Goal: Task Accomplishment & Management: Manage account settings

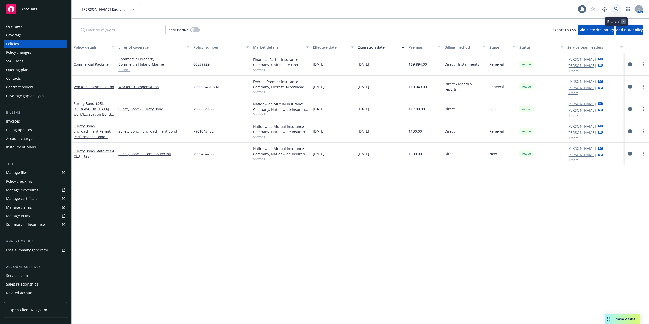
click at [617, 6] on link at bounding box center [617, 9] width 10 height 10
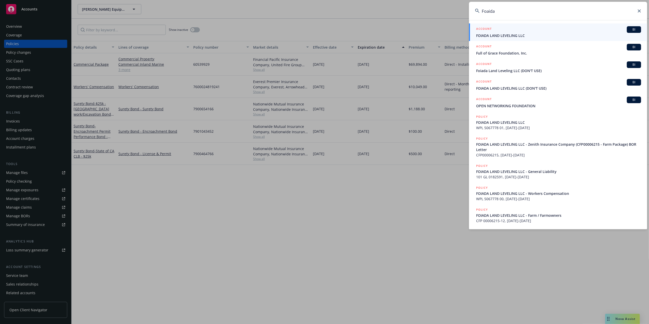
type input "Foaida"
click at [491, 35] on span "FOIADA LAND LEVELING LLC" at bounding box center [558, 35] width 165 height 5
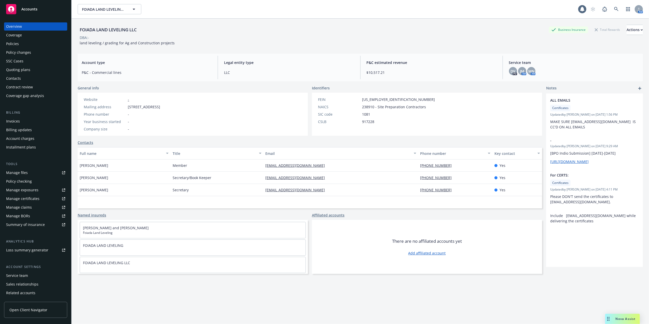
click at [28, 42] on div "Policies" at bounding box center [35, 44] width 59 height 8
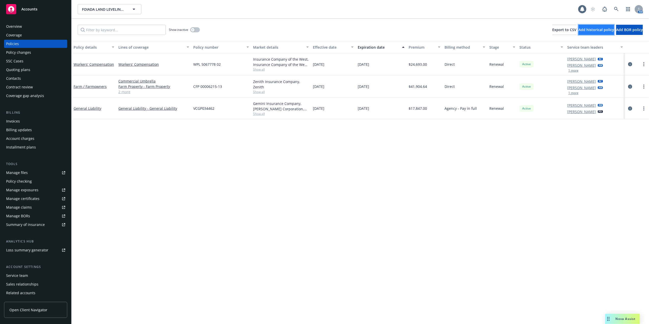
click at [579, 29] on span "Add historical policy" at bounding box center [597, 29] width 36 height 5
select select "other"
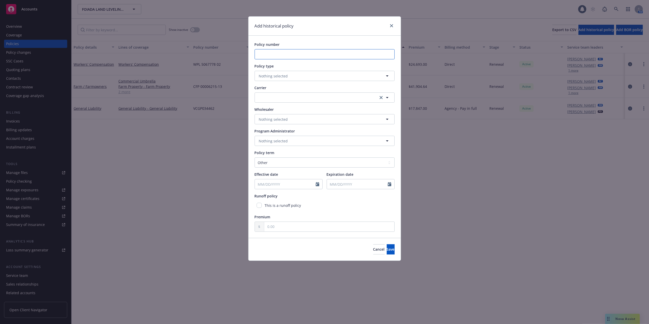
click at [302, 52] on input "Policy number" at bounding box center [325, 54] width 140 height 10
paste input "C127401407"
type input "C127401407"
click at [388, 75] on icon "button" at bounding box center [387, 76] width 6 height 6
type input "w"
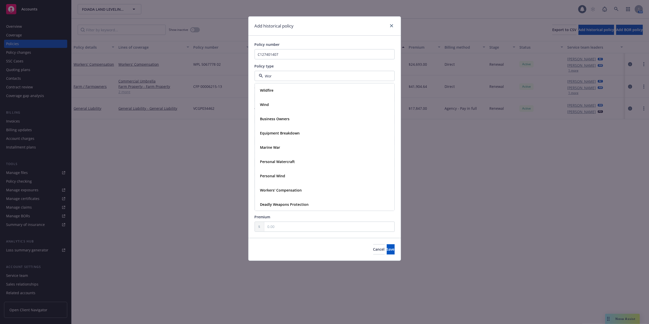
type input "Work"
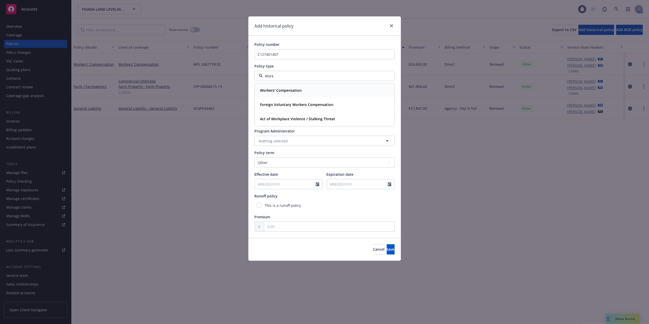
click at [294, 91] on strong "Workers' Compensation" at bounding box center [281, 90] width 42 height 5
click at [387, 97] on icon "button" at bounding box center [387, 98] width 6 height 6
type input "Zenith"
click at [263, 127] on span "Zenith (Fairfax)" at bounding box center [285, 124] width 50 height 5
click at [316, 183] on icon "Calendar" at bounding box center [318, 184] width 4 height 4
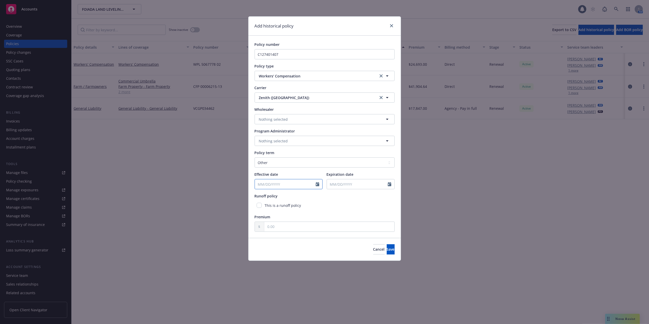
select select "9"
click at [296, 196] on input "2025" at bounding box center [298, 195] width 17 height 5
click at [291, 184] on input "Effective date" at bounding box center [285, 184] width 61 height 10
type input "10/01/21"
click at [388, 184] on icon "Calendar" at bounding box center [390, 184] width 4 height 4
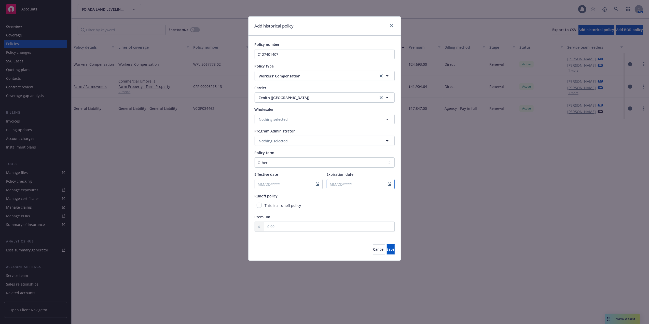
select select "9"
click at [308, 185] on input "Effective date" at bounding box center [285, 184] width 61 height 10
click at [317, 184] on icon "Calendar" at bounding box center [318, 184] width 4 height 4
click at [260, 185] on input "Effective date" at bounding box center [285, 184] width 61 height 10
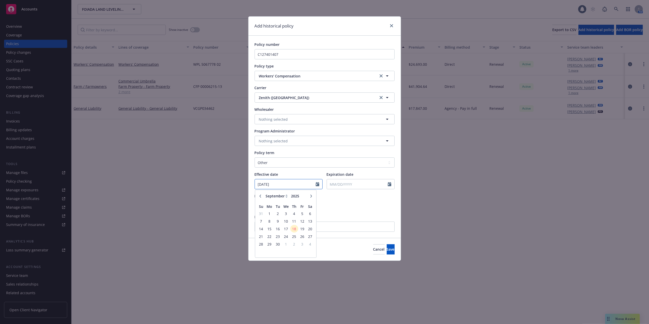
type input "10/01/2021"
click at [344, 183] on input "Expiration date" at bounding box center [357, 184] width 61 height 10
select select "9"
type input "10/01/22"
click at [318, 192] on div "Policy number C127401407 Policy type Workers' Compensation Carrier Zenith (Fair…" at bounding box center [325, 137] width 140 height 190
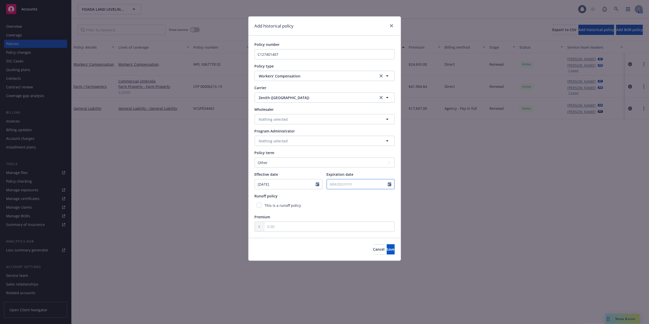
select select "9"
click at [351, 183] on input "Expiration date" at bounding box center [357, 184] width 61 height 10
click at [370, 185] on input "Expiration date" at bounding box center [357, 184] width 61 height 10
type input "10/01/2022"
click at [369, 184] on input "10/01/2022" at bounding box center [357, 184] width 61 height 10
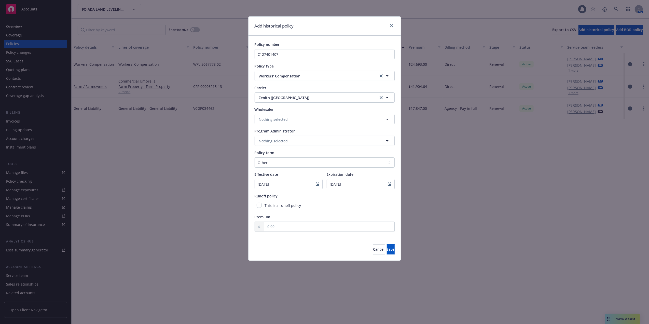
click at [392, 202] on div "This is a runoff policy" at bounding box center [325, 205] width 140 height 9
drag, startPoint x: 307, startPoint y: 205, endPoint x: 313, endPoint y: 206, distance: 6.2
click at [308, 203] on div "This is a runoff policy" at bounding box center [325, 205] width 140 height 9
drag, startPoint x: 280, startPoint y: 228, endPoint x: 267, endPoint y: 228, distance: 13.0
click at [267, 228] on input "text" at bounding box center [329, 227] width 130 height 10
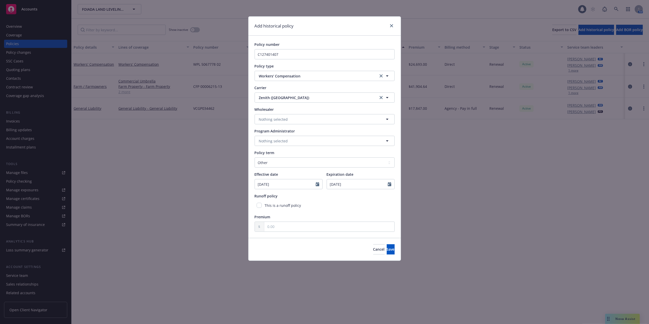
drag, startPoint x: 357, startPoint y: 209, endPoint x: 357, endPoint y: 206, distance: 2.8
click at [357, 206] on div "This is a runoff policy" at bounding box center [325, 205] width 140 height 9
drag, startPoint x: 348, startPoint y: 202, endPoint x: 354, endPoint y: 206, distance: 7.3
click at [348, 201] on div "This is a runoff policy" at bounding box center [325, 205] width 140 height 9
click at [387, 249] on span "Save" at bounding box center [391, 249] width 8 height 5
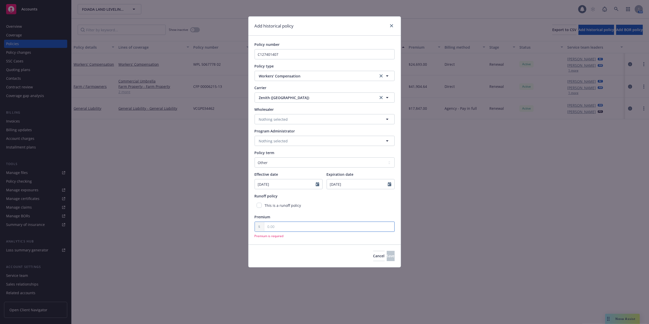
click at [281, 226] on input "text" at bounding box center [329, 227] width 130 height 10
type input "1.00"
drag, startPoint x: 393, startPoint y: 252, endPoint x: 390, endPoint y: 250, distance: 2.7
click at [392, 251] on button "Save" at bounding box center [391, 249] width 8 height 10
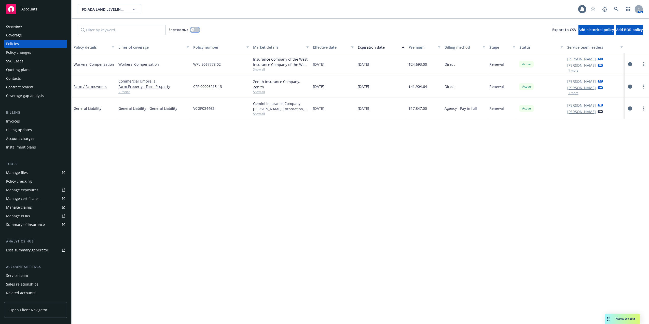
drag, startPoint x: 193, startPoint y: 30, endPoint x: 197, endPoint y: 31, distance: 4.2
click at [193, 30] on icon "button" at bounding box center [193, 30] width 2 height 2
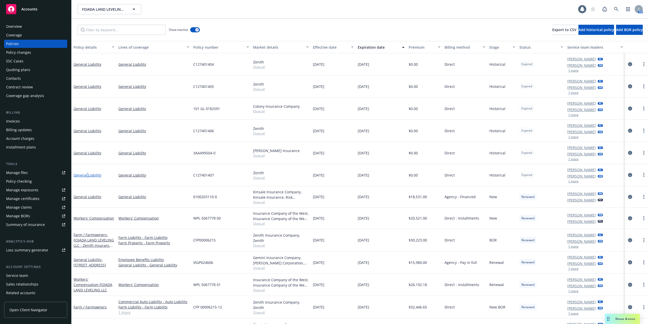
click at [88, 175] on link "General Liability" at bounding box center [88, 175] width 28 height 5
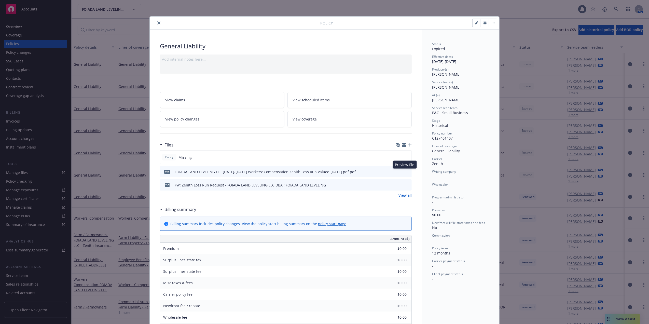
click at [405, 171] on icon "preview file" at bounding box center [407, 172] width 5 height 4
click at [157, 22] on icon "close" at bounding box center [158, 22] width 3 height 3
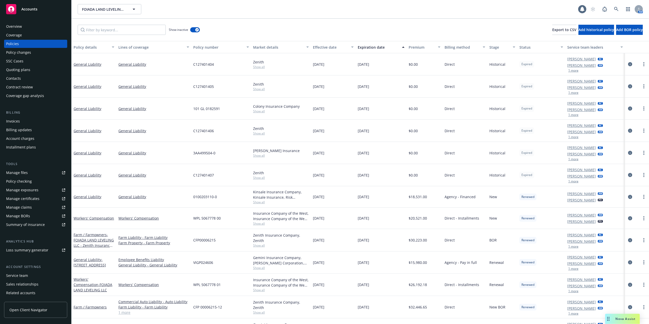
drag, startPoint x: 14, startPoint y: 172, endPoint x: 14, endPoint y: 169, distance: 2.8
click at [14, 171] on div "Manage files" at bounding box center [17, 173] width 22 height 8
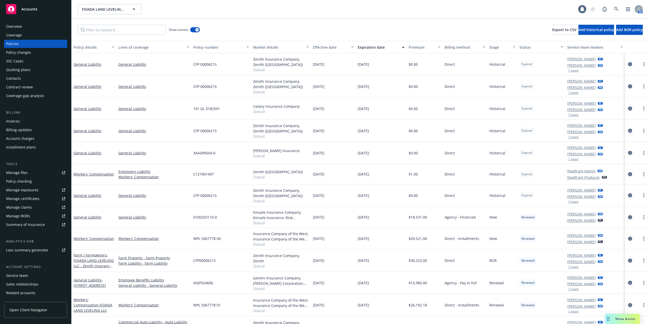
click at [14, 172] on div "Manage files" at bounding box center [17, 173] width 22 height 8
click at [12, 171] on div "Manage files" at bounding box center [17, 173] width 22 height 8
click at [95, 29] on input "Filter by keyword..." at bounding box center [122, 30] width 88 height 10
click at [13, 171] on div "Manage files" at bounding box center [17, 173] width 22 height 8
click at [17, 70] on div "Quoting plans" at bounding box center [18, 70] width 24 height 8
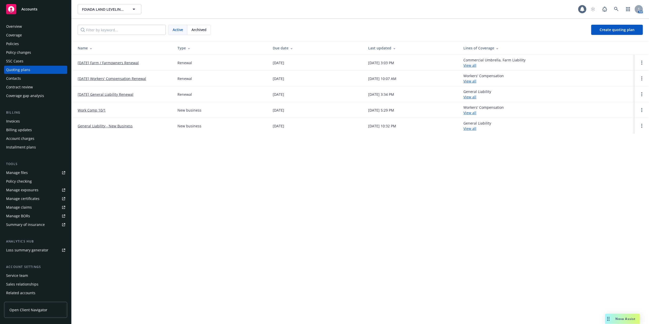
click at [113, 78] on link "10/01/25 Workers' Compensation Renewal" at bounding box center [112, 78] width 69 height 5
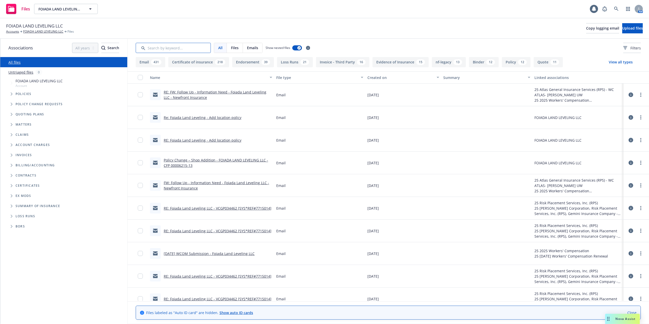
click at [152, 46] on input "Search by keyword..." at bounding box center [173, 48] width 75 height 10
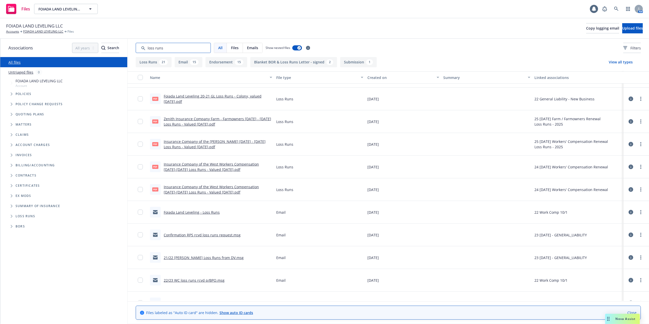
scroll to position [136, 0]
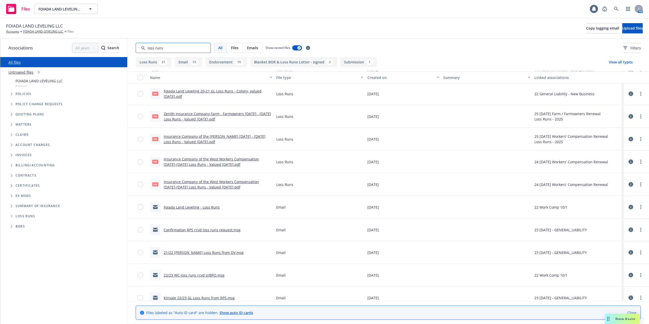
type input "loss runs"
click at [200, 114] on link "Zenith Insurance Company Farm - Farmowners [DATE] - [DATE] Loss Runs - Valued […" at bounding box center [217, 116] width 107 height 10
click at [37, 32] on link "FOIADA LAND LEVELING LLC" at bounding box center [43, 31] width 40 height 5
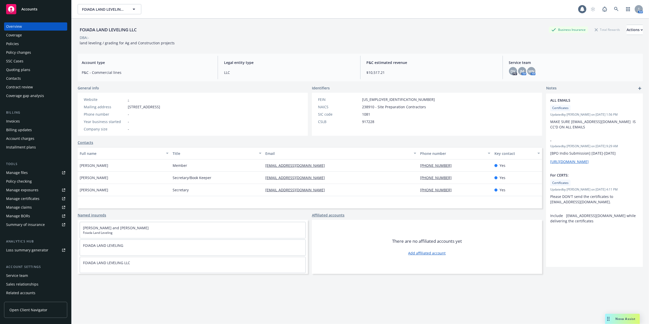
drag, startPoint x: 21, startPoint y: 42, endPoint x: 65, endPoint y: 45, distance: 43.4
click at [21, 42] on div "Policies" at bounding box center [35, 44] width 59 height 8
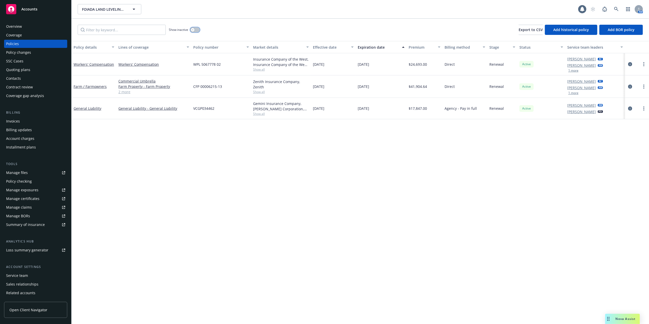
drag, startPoint x: 192, startPoint y: 28, endPoint x: 195, endPoint y: 30, distance: 3.3
click at [192, 28] on button "button" at bounding box center [195, 29] width 10 height 5
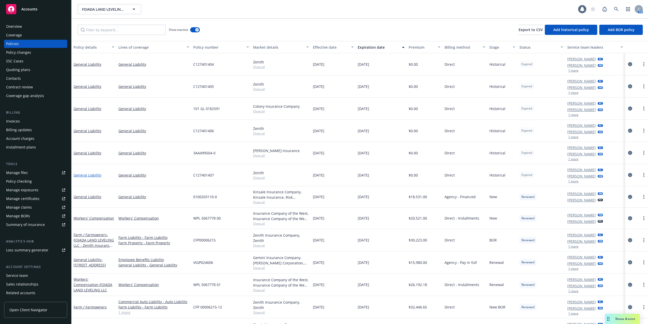
click at [88, 174] on link "General Liability" at bounding box center [88, 175] width 28 height 5
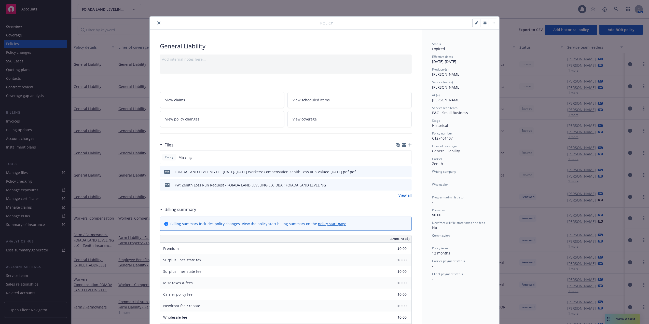
click at [475, 21] on icon "button" at bounding box center [476, 22] width 3 height 3
select select "HISTORICAL"
select select "12"
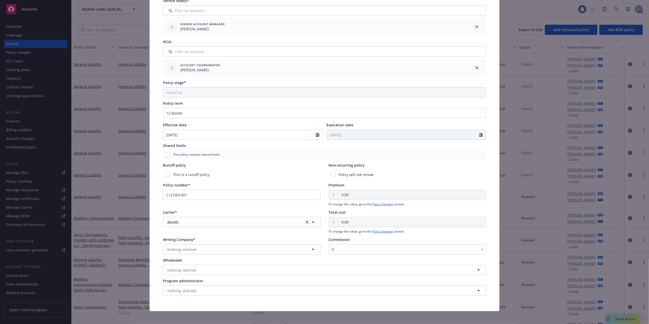
scroll to position [114, 0]
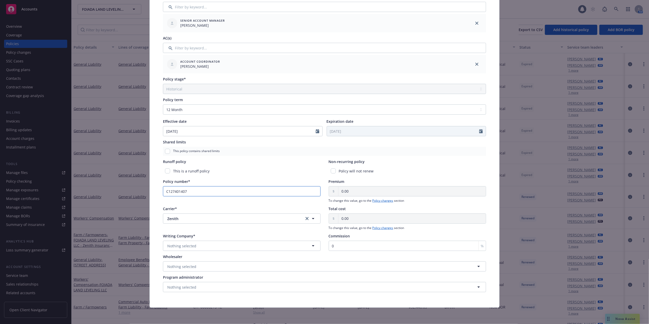
drag, startPoint x: 189, startPoint y: 191, endPoint x: 160, endPoint y: 192, distance: 28.3
click at [163, 192] on input "C127401407" at bounding box center [242, 191] width 158 height 10
paste input "FP 00006215"
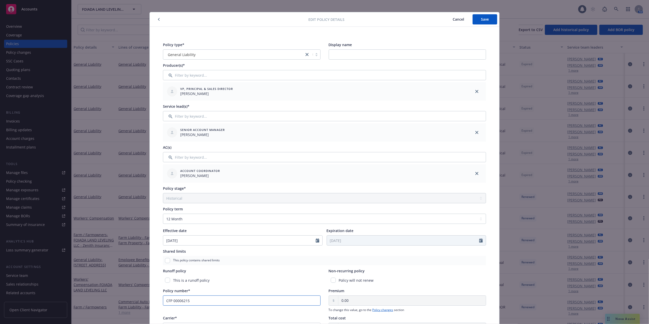
scroll to position [0, 0]
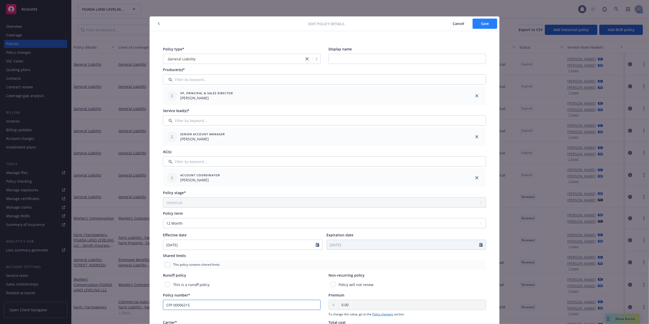
type input "CFP 00006215"
click at [476, 22] on button "Save" at bounding box center [485, 24] width 25 height 10
click at [158, 24] on icon "button" at bounding box center [159, 23] width 2 height 3
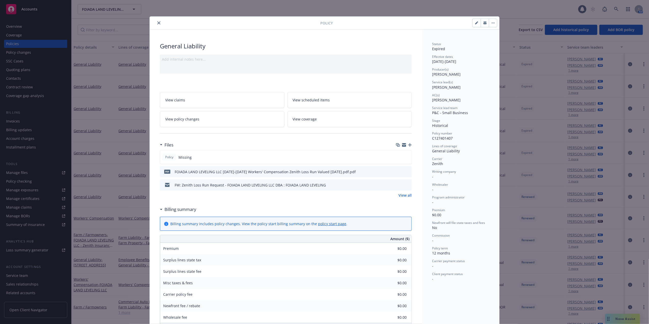
drag, startPoint x: 156, startPoint y: 22, endPoint x: 152, endPoint y: 31, distance: 9.9
click at [157, 22] on icon "close" at bounding box center [158, 22] width 3 height 3
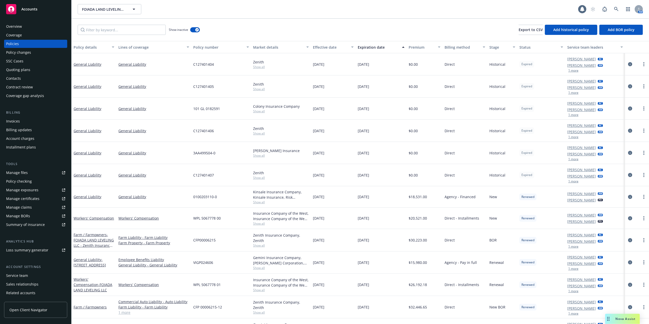
click at [215, 174] on div "C127401407" at bounding box center [221, 175] width 60 height 22
click at [90, 174] on link "General Liability" at bounding box center [88, 175] width 28 height 5
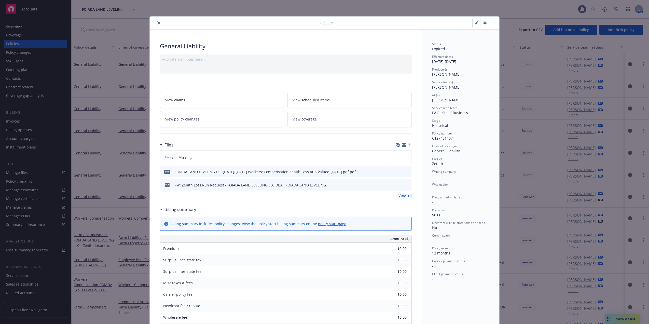
scroll to position [15, 0]
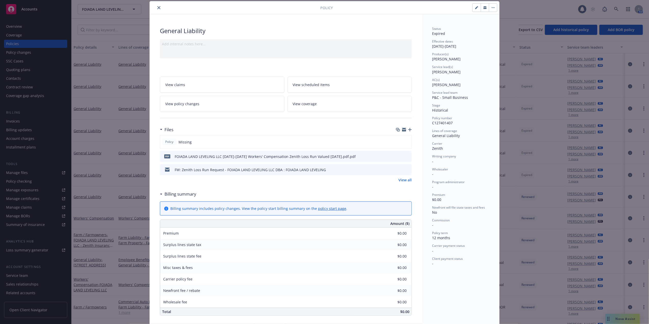
click at [475, 8] on icon "button" at bounding box center [476, 7] width 3 height 3
select select "HISTORICAL"
select select "12"
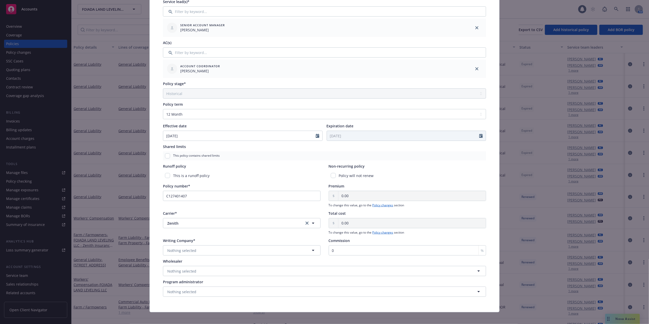
scroll to position [114, 0]
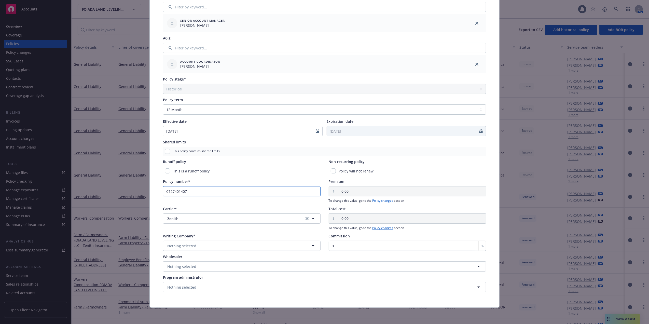
drag, startPoint x: 191, startPoint y: 191, endPoint x: 154, endPoint y: 190, distance: 36.9
click at [154, 190] on div "Policy type* General Liability Display name Producer(s)* VP, Principal & Sales …" at bounding box center [325, 112] width 350 height 390
paste input "FP 00006215"
type input "CFP 00006215"
drag, startPoint x: 421, startPoint y: 172, endPoint x: 424, endPoint y: 179, distance: 7.2
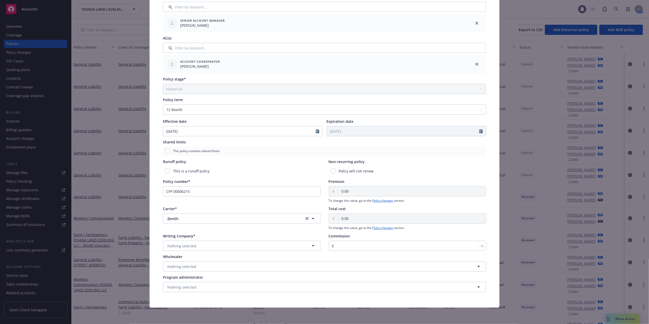
click at [421, 172] on div "Policy will not renew" at bounding box center [408, 170] width 158 height 9
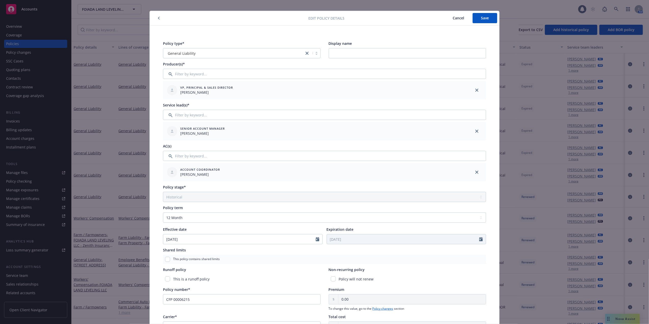
scroll to position [0, 0]
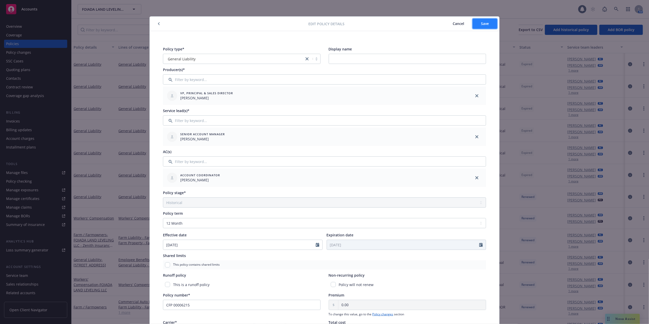
click at [492, 20] on button "Save" at bounding box center [485, 24] width 25 height 10
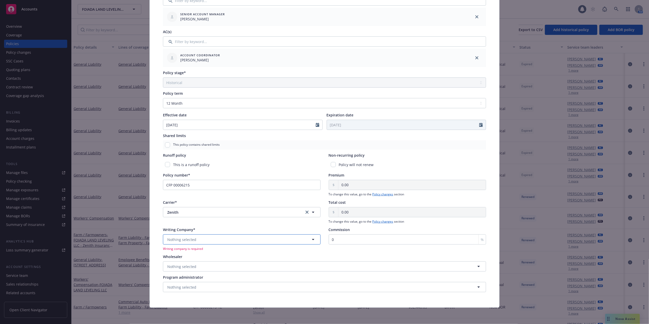
click at [312, 238] on icon "button" at bounding box center [313, 239] width 6 height 6
click at [179, 255] on strong "Zenith Insurance Company" at bounding box center [192, 253] width 47 height 5
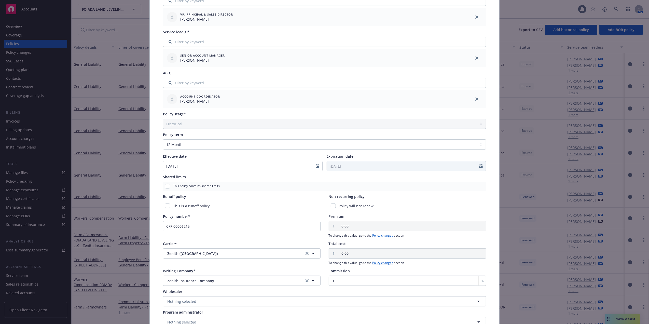
scroll to position [0, 0]
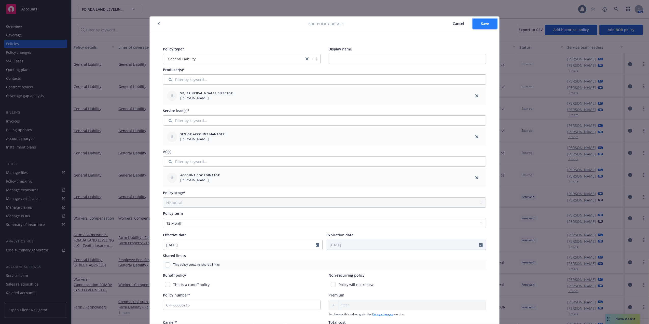
click at [481, 22] on span "Save" at bounding box center [485, 23] width 8 height 5
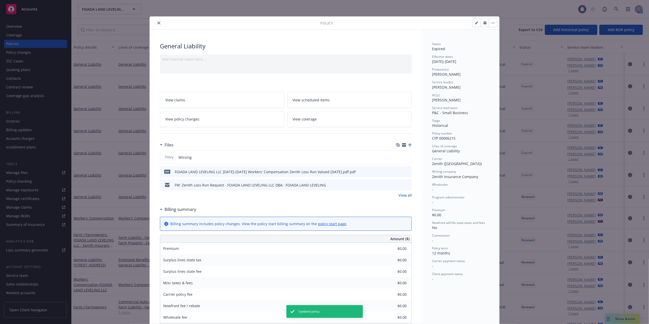
click at [157, 21] on button "close" at bounding box center [159, 23] width 6 height 6
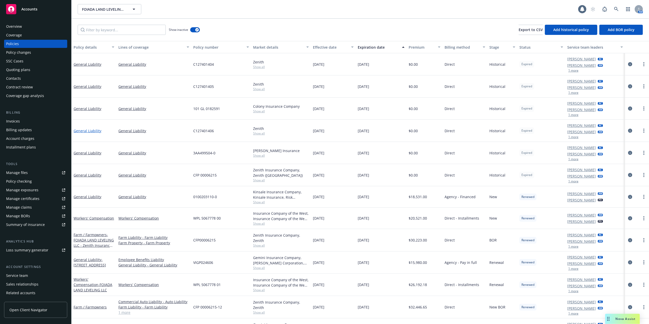
click at [87, 130] on link "General Liability" at bounding box center [88, 130] width 28 height 5
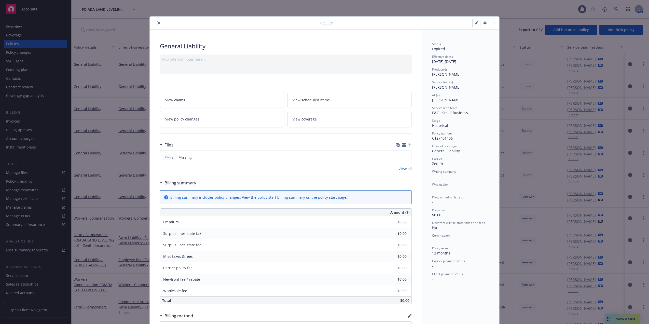
click at [473, 22] on button "button" at bounding box center [477, 23] width 8 height 8
select select "HISTORICAL"
select select "12"
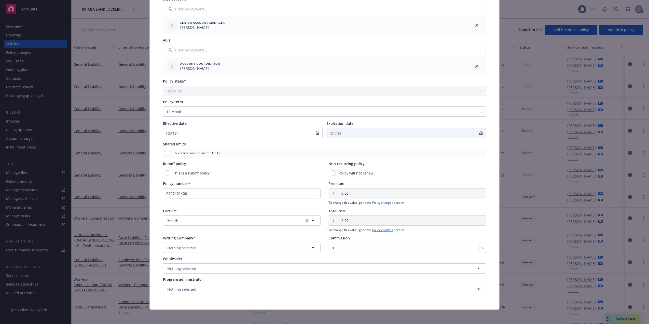
scroll to position [114, 0]
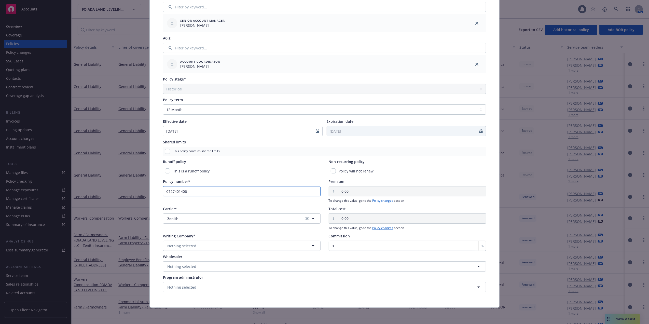
drag, startPoint x: 191, startPoint y: 191, endPoint x: 137, endPoint y: 190, distance: 54.0
click at [137, 191] on div "Edit policy details Cancel Save Policy type* General Liability Display name Pro…" at bounding box center [324, 162] width 649 height 324
paste input "FP 00006215"
type input "CFP 00006215"
click at [311, 245] on icon "button" at bounding box center [313, 246] width 6 height 6
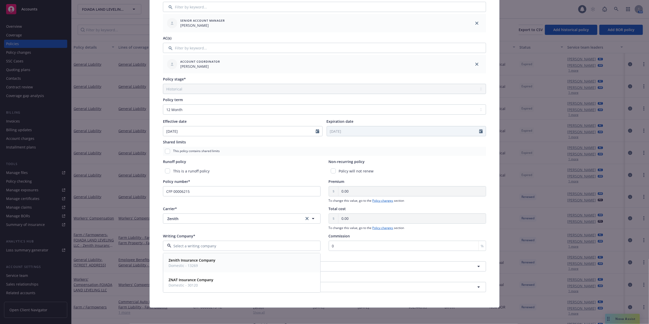
click at [184, 261] on strong "Zenith Insurance Company" at bounding box center [192, 260] width 47 height 5
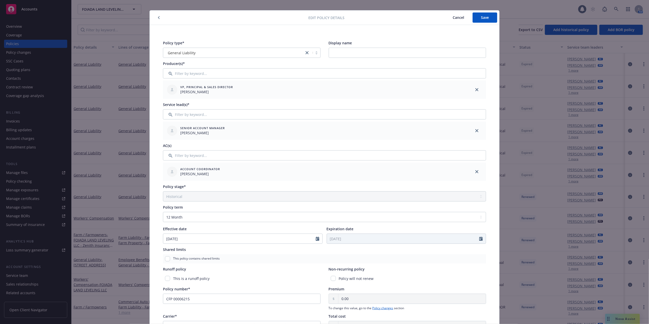
scroll to position [0, 0]
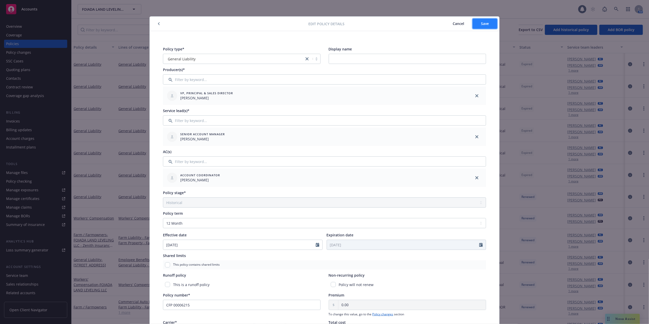
click at [481, 23] on span "Save" at bounding box center [485, 23] width 8 height 5
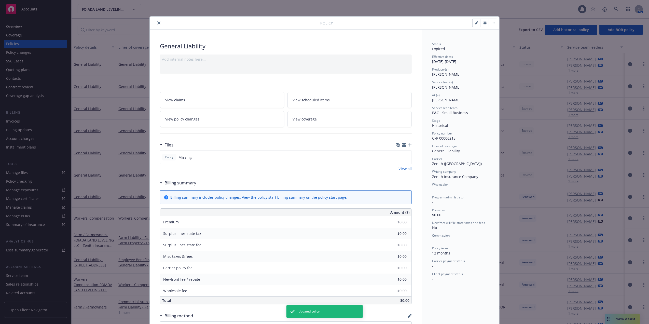
click at [157, 23] on icon "close" at bounding box center [158, 22] width 3 height 3
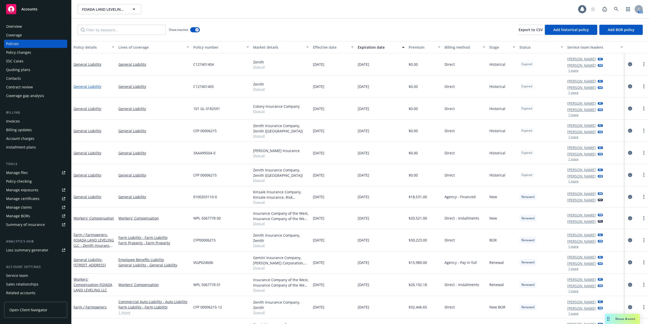
click at [86, 85] on link "General Liability" at bounding box center [88, 86] width 28 height 5
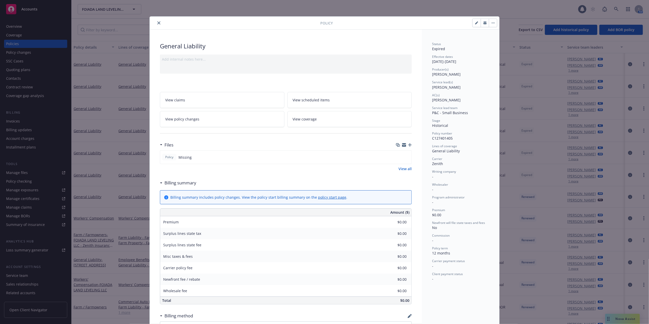
click at [475, 23] on icon "button" at bounding box center [476, 23] width 3 height 3
select select "HISTORICAL"
select select "12"
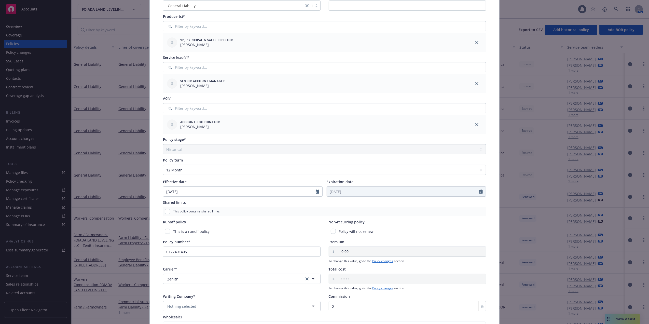
scroll to position [114, 0]
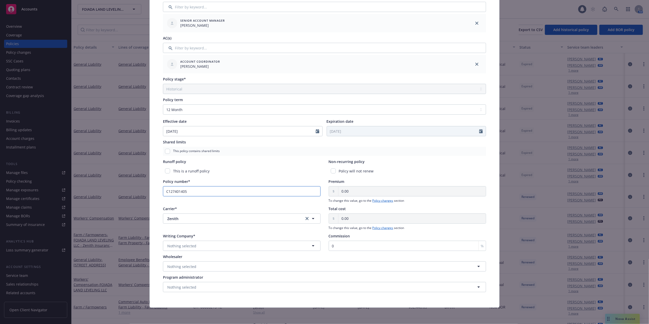
drag, startPoint x: 187, startPoint y: 191, endPoint x: 163, endPoint y: 187, distance: 24.7
click at [163, 187] on input "C127401405" at bounding box center [242, 191] width 158 height 10
paste input "FP 0000621"
type input "CFP 00006215"
drag, startPoint x: 310, startPoint y: 245, endPoint x: 308, endPoint y: 243, distance: 2.9
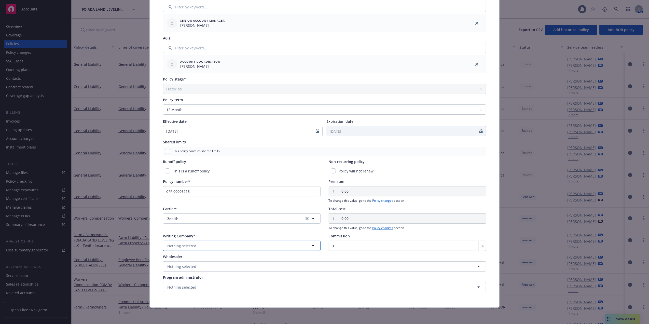
click at [310, 243] on icon "button" at bounding box center [313, 246] width 6 height 6
click at [174, 261] on strong "Zenith Insurance Company" at bounding box center [192, 260] width 47 height 5
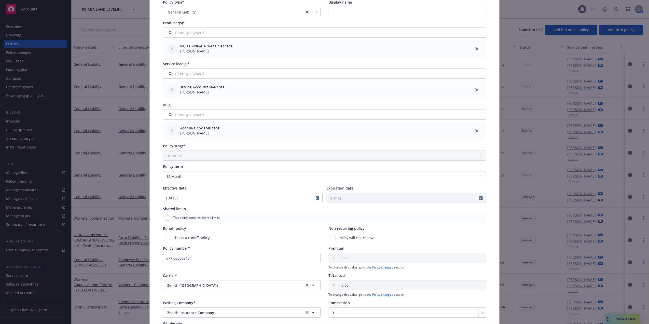
scroll to position [0, 0]
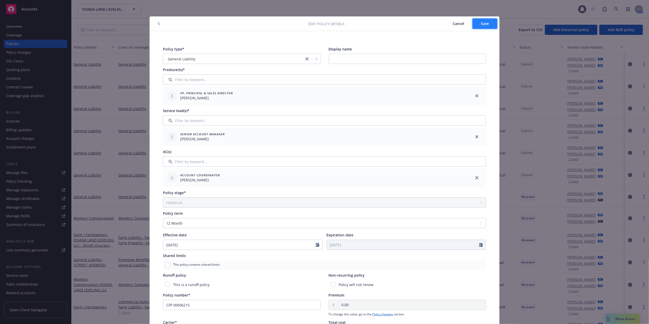
click at [477, 24] on button "Save" at bounding box center [485, 24] width 25 height 10
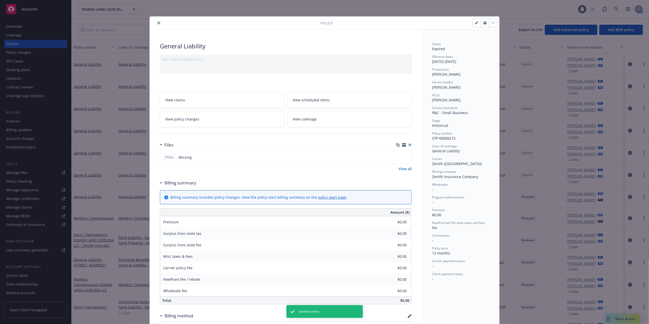
click at [157, 21] on icon "close" at bounding box center [158, 22] width 3 height 3
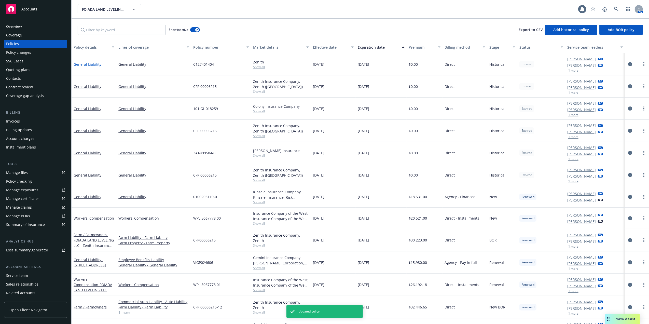
click at [87, 62] on link "General Liability" at bounding box center [88, 64] width 28 height 5
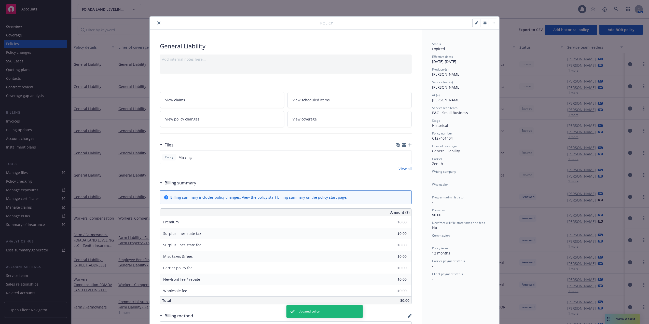
click at [474, 21] on button "button" at bounding box center [477, 23] width 8 height 8
select select "HISTORICAL"
select select "12"
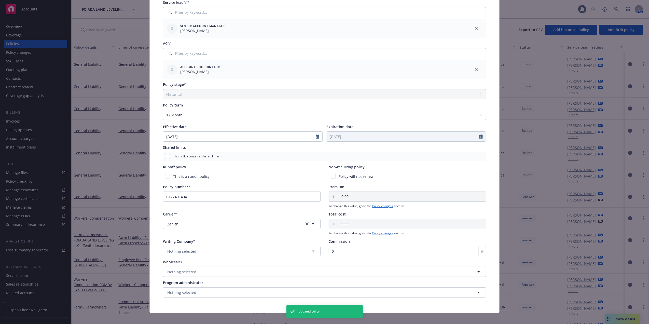
scroll to position [114, 0]
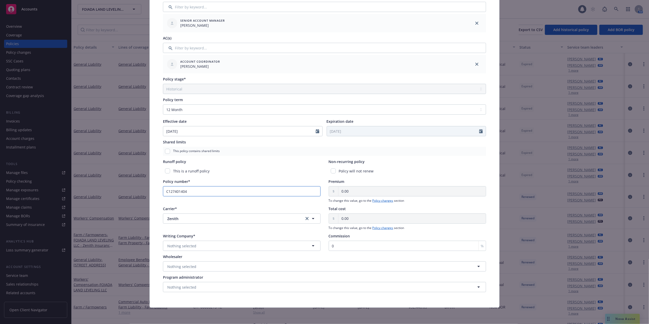
drag, startPoint x: 187, startPoint y: 191, endPoint x: 153, endPoint y: 192, distance: 33.6
click at [153, 192] on div "Policy type* General Liability Display name Producer(s)* VP, Principal & Sales …" at bounding box center [325, 112] width 350 height 390
paste input "FP 00006215"
type input "CFP 00006215"
click at [312, 245] on icon "button" at bounding box center [313, 246] width 6 height 6
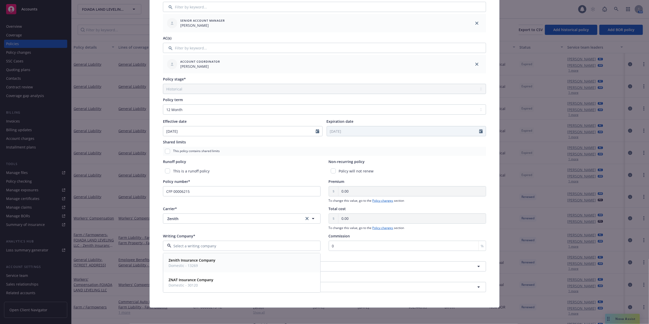
click at [185, 263] on div "Zenith Insurance Company Domestic - 13269" at bounding box center [192, 263] width 47 height 11
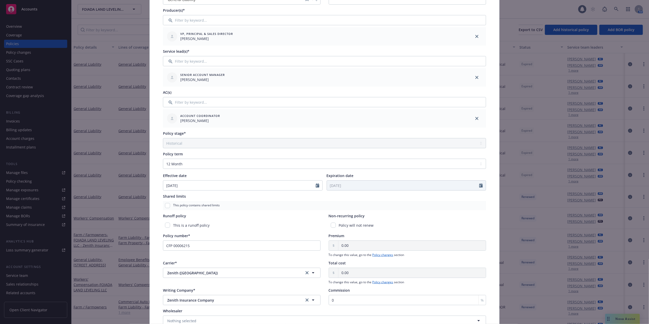
scroll to position [0, 0]
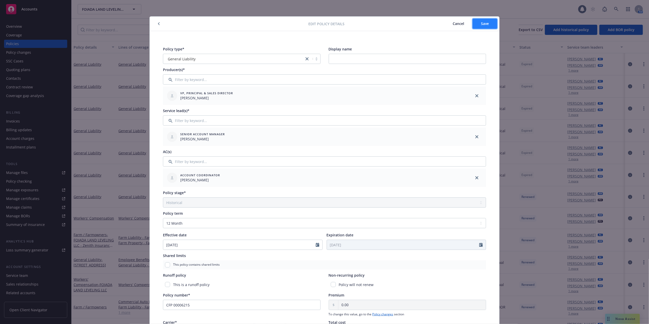
click at [481, 24] on span "Save" at bounding box center [485, 23] width 8 height 5
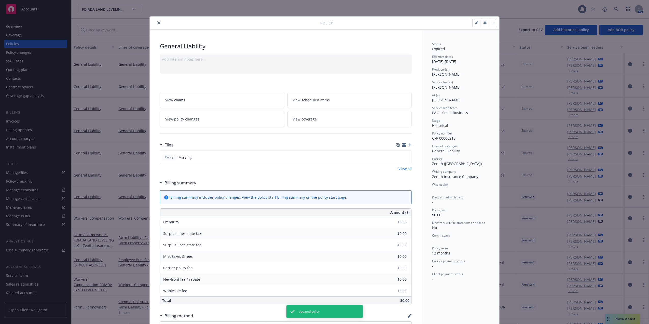
click at [157, 23] on icon "close" at bounding box center [158, 22] width 3 height 3
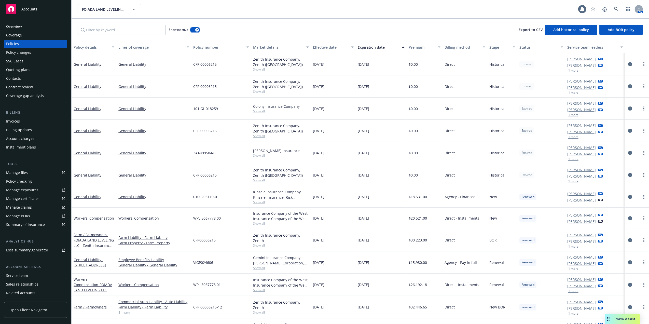
click at [196, 29] on div "button" at bounding box center [197, 30] width 4 height 4
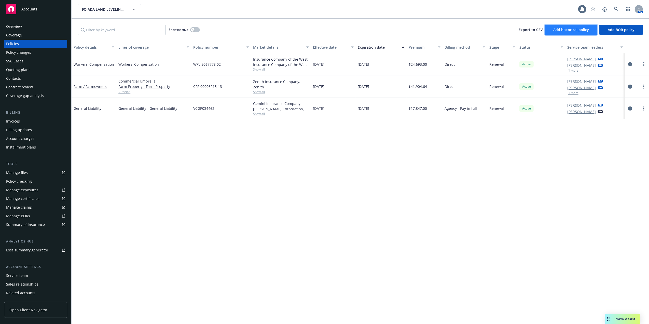
click at [560, 31] on span "Add historical policy" at bounding box center [572, 29] width 36 height 5
select select "other"
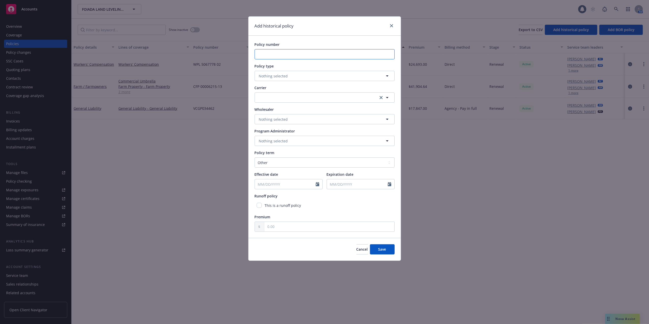
click at [280, 55] on input "Policy number" at bounding box center [325, 54] width 140 height 10
type input "C127401407"
click at [386, 76] on icon "button" at bounding box center [387, 75] width 3 height 1
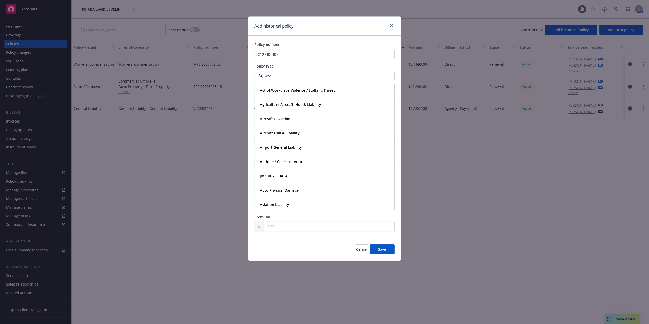
type input "work"
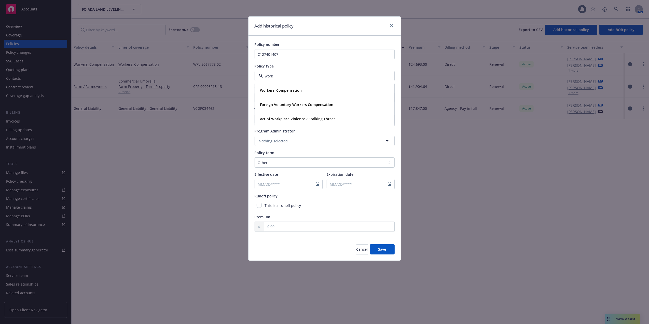
click button "Cancel" at bounding box center [362, 249] width 11 height 10
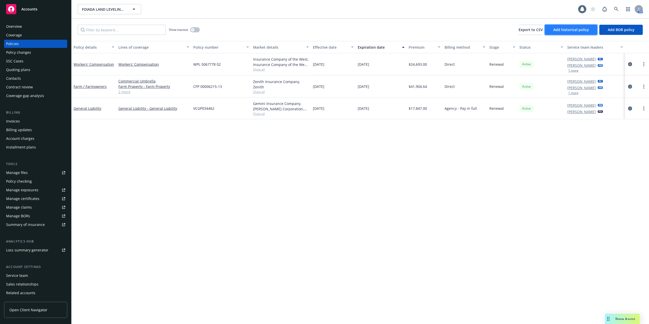
click at [555, 29] on span "Add historical policy" at bounding box center [572, 29] width 36 height 5
select select "other"
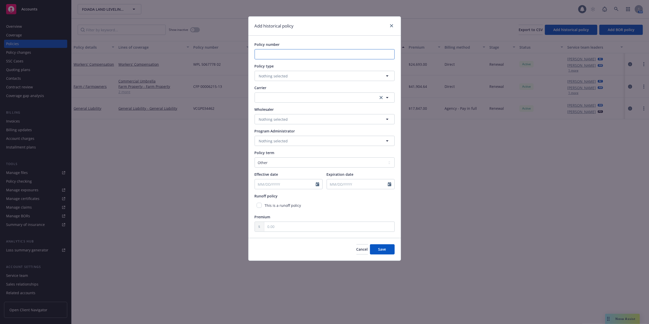
click at [315, 55] on input "Policy number" at bounding box center [325, 54] width 140 height 10
type input "C127401407"
click at [289, 74] on button "Nothing selected" at bounding box center [325, 76] width 140 height 10
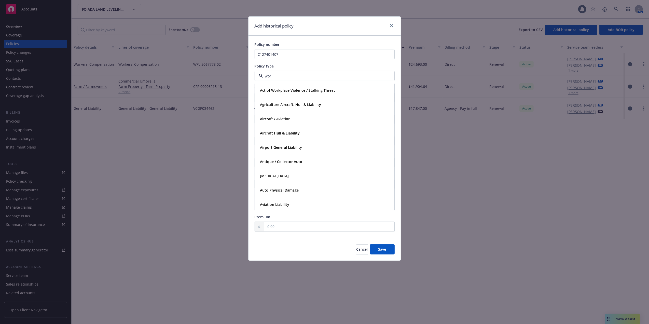
type input "work"
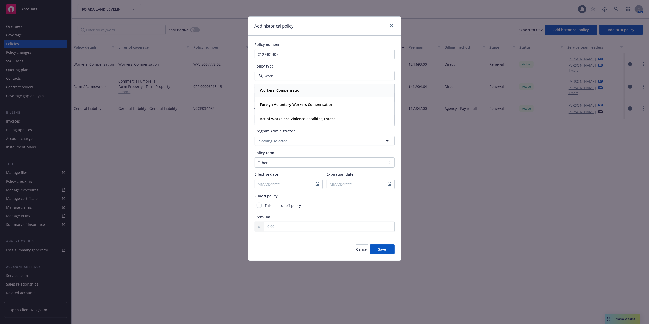
click at [283, 90] on strong "Workers' Compensation" at bounding box center [281, 90] width 42 height 5
click at [282, 96] on button "button" at bounding box center [325, 97] width 140 height 10
type input "zenith"
click at [273, 127] on strong "Zenith (Fairfax)" at bounding box center [285, 124] width 50 height 5
click at [317, 184] on icon "Calendar" at bounding box center [318, 184] width 4 height 4
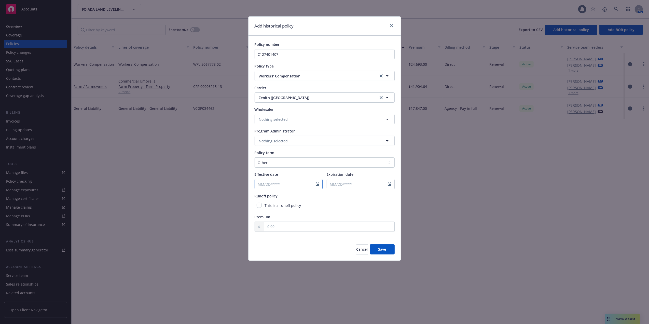
select select "9"
click at [276, 185] on input "Effective date" at bounding box center [285, 184] width 61 height 10
type input "10/01/2021"
click at [349, 184] on input "Expiration date" at bounding box center [357, 184] width 61 height 10
select select "9"
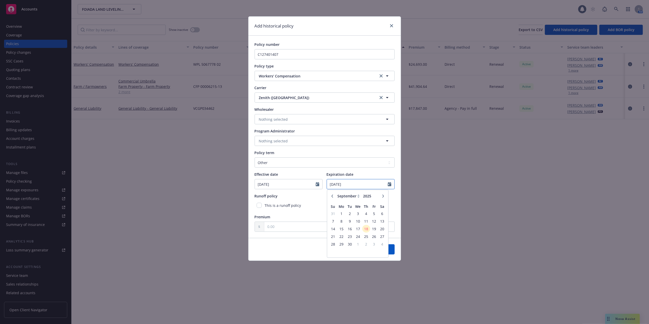
type input "10/01/2022"
click at [310, 205] on div "This is a runoff policy" at bounding box center [325, 205] width 140 height 9
drag, startPoint x: 278, startPoint y: 226, endPoint x: 269, endPoint y: 225, distance: 9.0
click at [269, 225] on input "text" at bounding box center [329, 227] width 130 height 10
drag, startPoint x: 266, startPoint y: 227, endPoint x: 275, endPoint y: 227, distance: 8.7
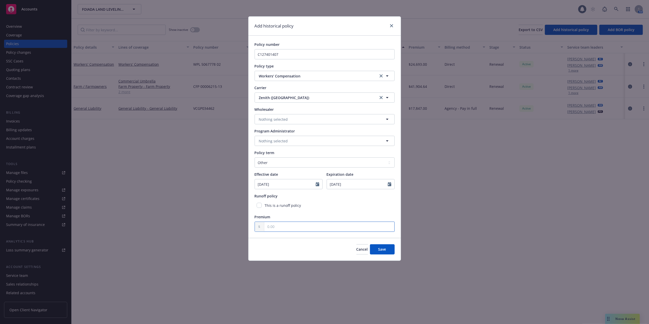
click at [275, 227] on input "text" at bounding box center [329, 227] width 130 height 10
drag, startPoint x: 275, startPoint y: 228, endPoint x: 266, endPoint y: 226, distance: 8.8
click at [266, 226] on input "text" at bounding box center [329, 227] width 130 height 10
type input "1.00"
click at [381, 250] on span "Save" at bounding box center [383, 249] width 8 height 5
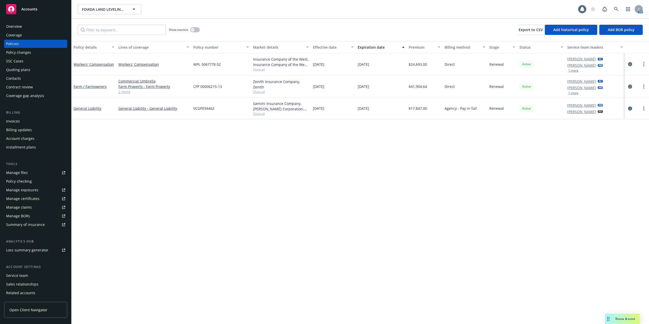
click at [18, 173] on div "Manage files" at bounding box center [17, 173] width 22 height 8
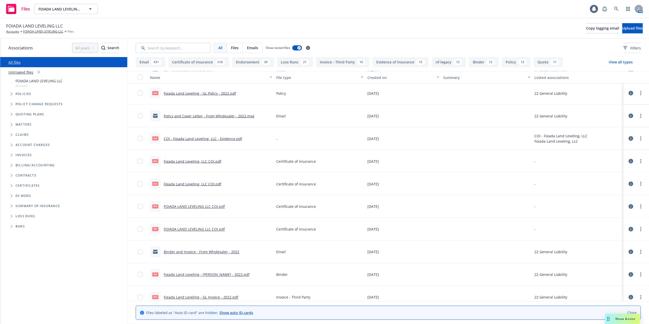
scroll to position [18376, 0]
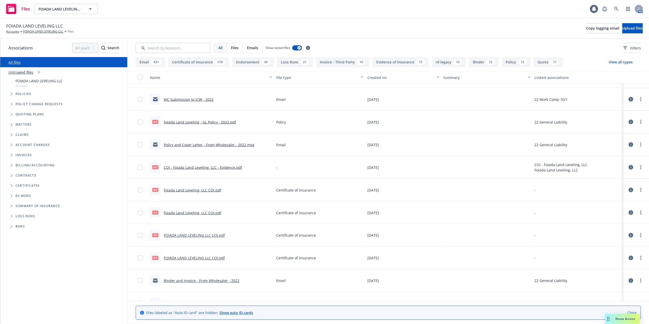
click at [188, 123] on link "Foiada Land Leveling - GL Policy - 2022.pdf" at bounding box center [200, 122] width 72 height 5
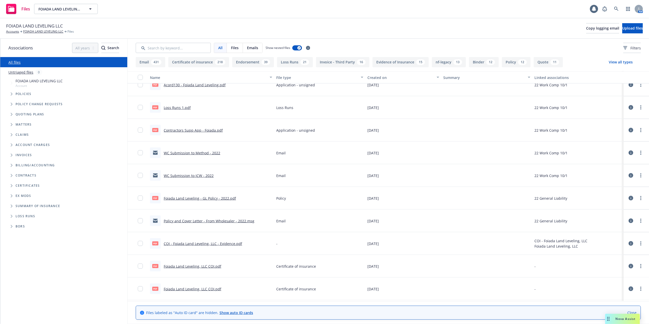
scroll to position [18274, 0]
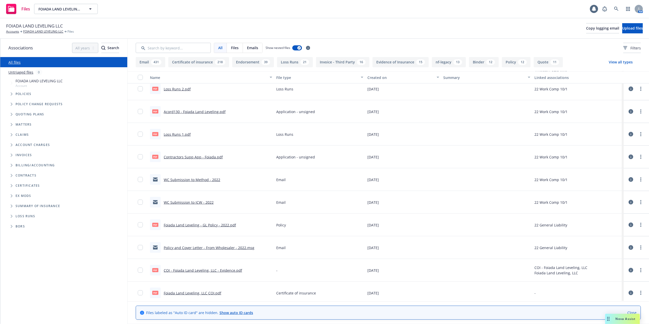
click at [197, 110] on link "Acord130 - Foiada Land Leveling.pdf" at bounding box center [195, 111] width 62 height 5
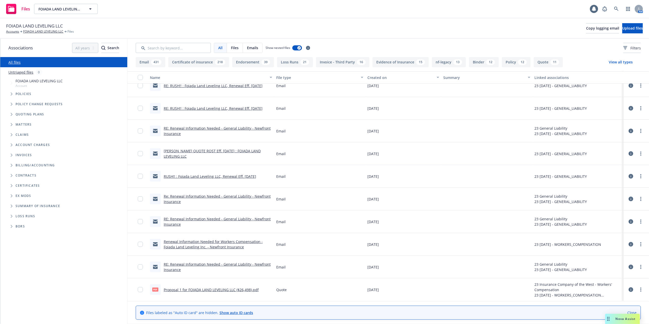
scroll to position [15727, 0]
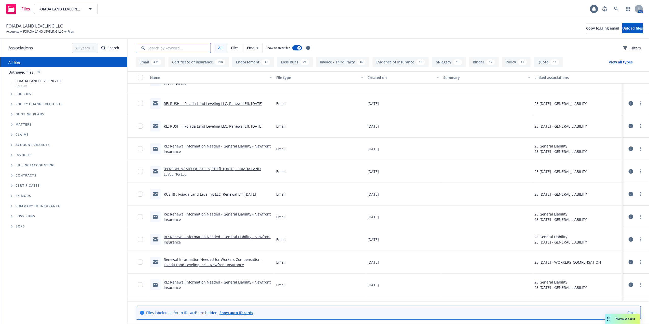
click at [162, 49] on input "Search by keyword..." at bounding box center [173, 48] width 75 height 10
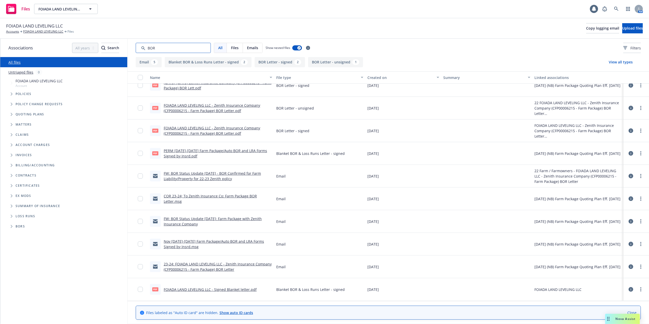
scroll to position [10, 0]
type input "BOR"
drag, startPoint x: 76, startPoint y: 174, endPoint x: 76, endPoint y: 164, distance: 10.2
click at [76, 173] on div "Contracts" at bounding box center [66, 175] width 118 height 8
drag, startPoint x: 162, startPoint y: 49, endPoint x: 146, endPoint y: 47, distance: 16.1
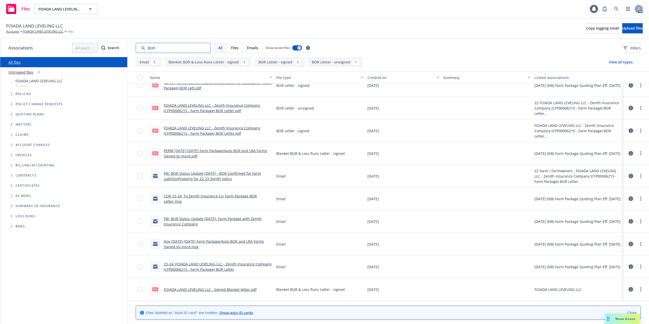
click at [146, 47] on input "Search by keyword..." at bounding box center [173, 48] width 75 height 10
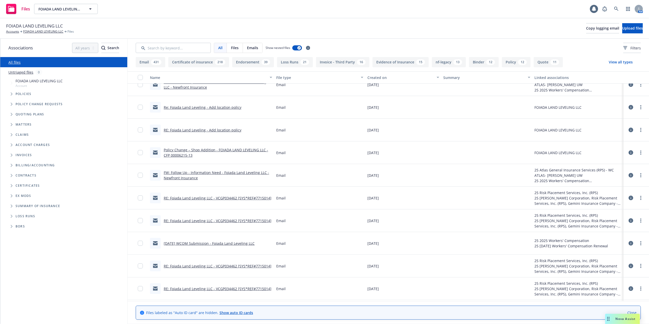
click at [328, 9] on div "Files FOIADA LAND LEVELING LLC FOIADA LAND LEVELING LLC 1 AM" at bounding box center [324, 9] width 649 height 18
click at [14, 62] on link "All files" at bounding box center [14, 62] width 12 height 5
drag, startPoint x: 334, startPoint y: 10, endPoint x: 353, endPoint y: 14, distance: 19.3
click at [334, 10] on div "Files FOIADA LAND LEVELING LLC FOIADA LAND LEVELING LLC 1 AM" at bounding box center [324, 9] width 649 height 18
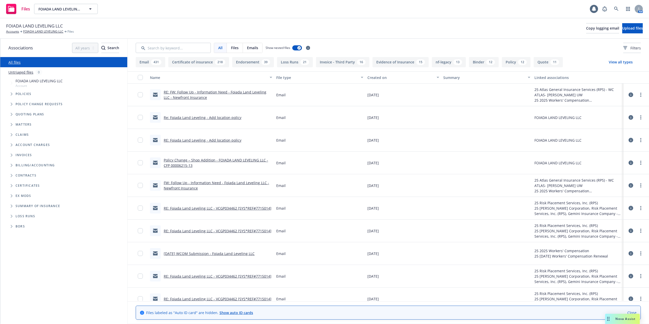
drag, startPoint x: 512, startPoint y: 61, endPoint x: 509, endPoint y: 62, distance: 3.0
click at [511, 61] on button "Policy 12" at bounding box center [516, 62] width 29 height 10
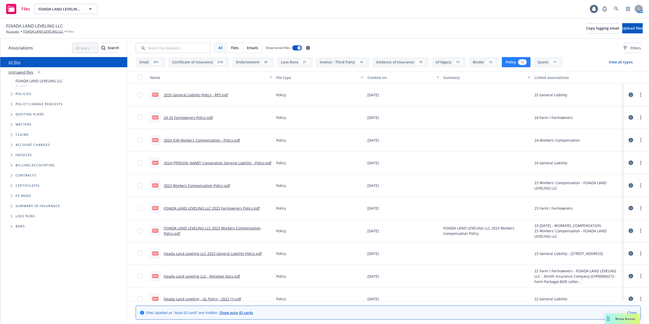
click at [186, 139] on link "2024 ICW Workers Compensation - Policy.pdf" at bounding box center [202, 140] width 76 height 5
click at [161, 45] on input "Search by keyword..." at bounding box center [173, 48] width 75 height 10
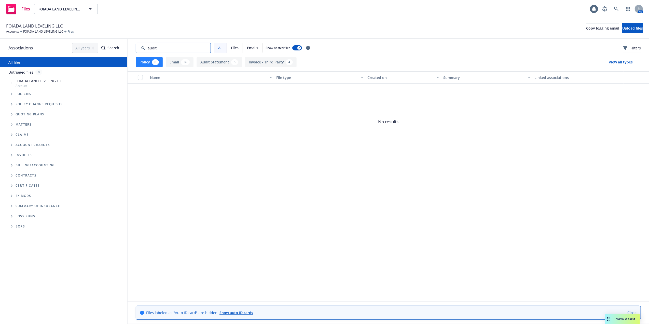
type input "audit"
click at [213, 61] on button "Audit Statement 5" at bounding box center [219, 62] width 45 height 10
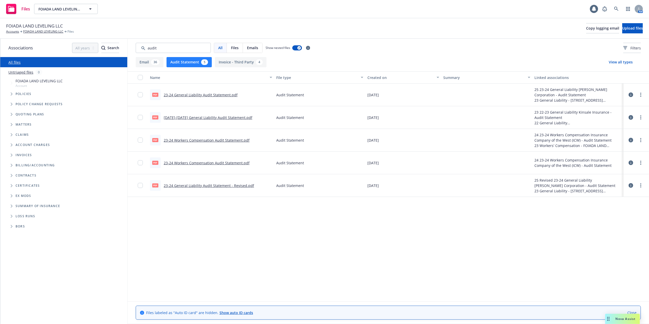
click at [183, 93] on link "23-24 General Liability Audit Statement.pdf" at bounding box center [201, 94] width 74 height 5
click at [181, 138] on div "23-24 Workers Compensation Audit Statement.pdf" at bounding box center [207, 140] width 86 height 5
click at [190, 138] on link "23-24 Workers Compensation Audit Statement.pdf" at bounding box center [207, 140] width 86 height 5
click at [36, 32] on link "FOIADA LAND LEVELING LLC" at bounding box center [43, 31] width 40 height 5
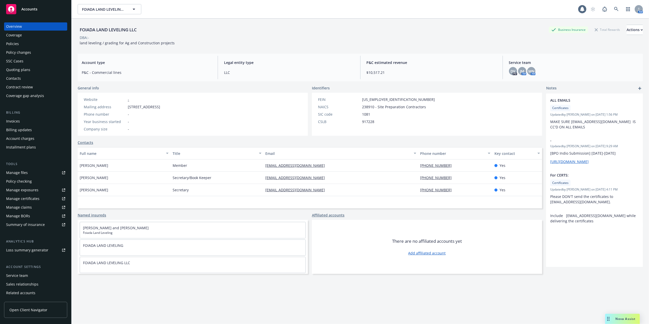
click at [9, 43] on div "Policies" at bounding box center [12, 44] width 13 height 8
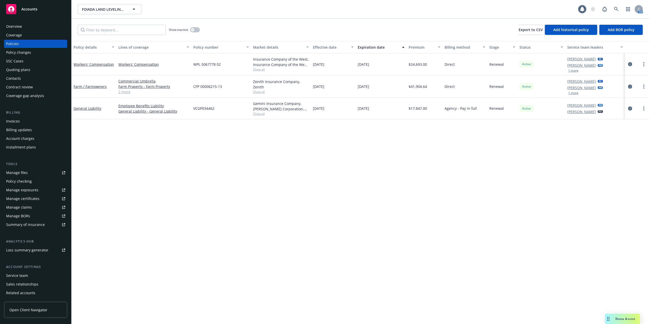
click at [28, 72] on div "Quoting plans" at bounding box center [18, 70] width 24 height 8
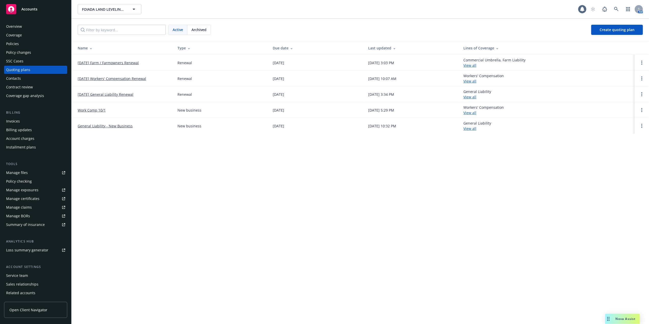
click at [97, 76] on link "[DATE] Workers' Compensation Renewal" at bounding box center [112, 78] width 69 height 5
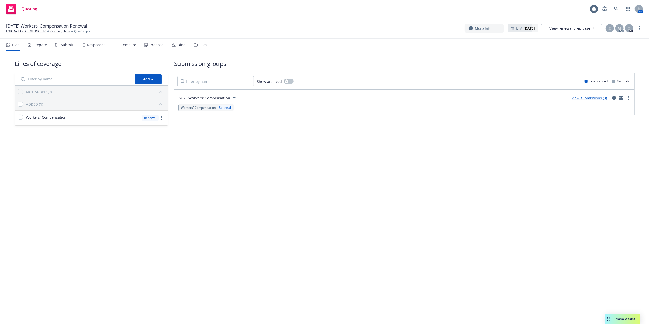
click at [595, 97] on link "View submissions (3)" at bounding box center [589, 98] width 35 height 5
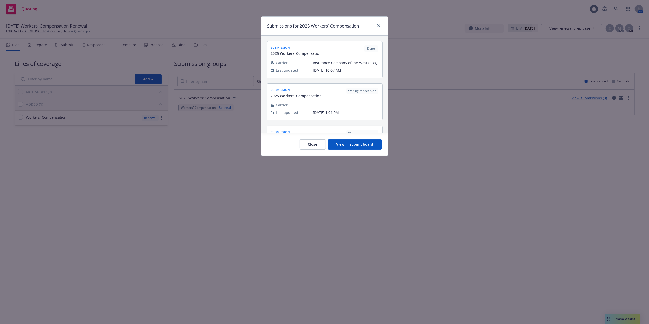
click at [348, 143] on button "View in submit board" at bounding box center [355, 144] width 54 height 10
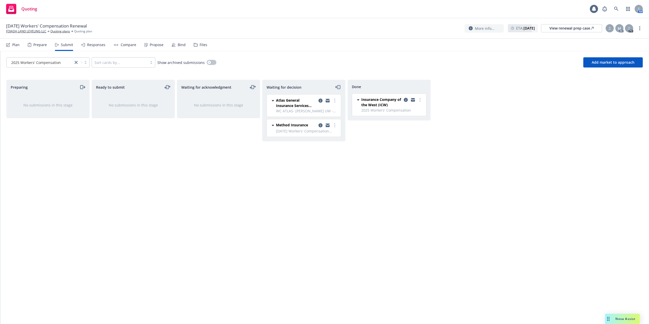
click at [380, 102] on span "Insurance Company of the West (ICW)" at bounding box center [381, 102] width 41 height 11
click at [379, 62] on div "2025 Workers' Compensation Sort cards by... Show archived submissions Add marke…" at bounding box center [324, 62] width 637 height 10
click at [96, 44] on div "Responses" at bounding box center [96, 45] width 18 height 4
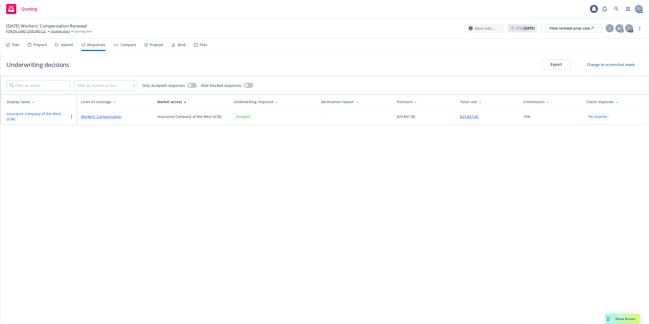
click at [32, 113] on button "Insurance Company of the West (ICW)" at bounding box center [38, 116] width 62 height 11
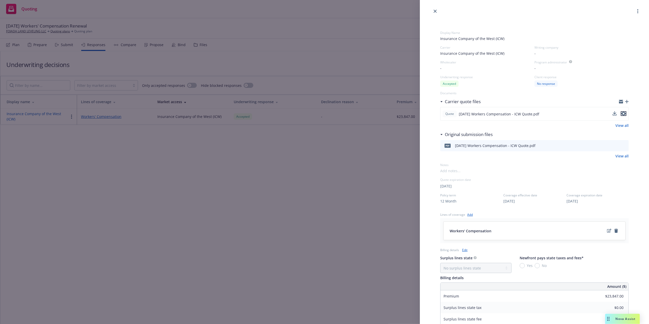
click at [622, 113] on icon "preview file" at bounding box center [624, 114] width 5 height 4
click at [434, 10] on icon "close" at bounding box center [435, 11] width 3 height 3
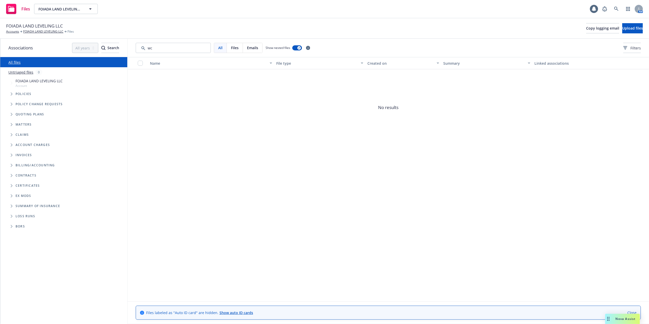
type input "w"
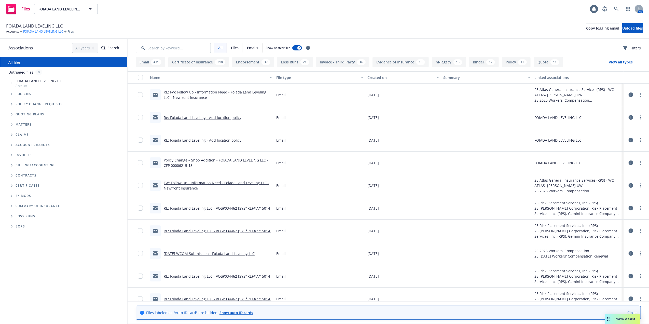
click at [26, 31] on link "FOIADA LAND LEVELING LLC" at bounding box center [43, 31] width 40 height 5
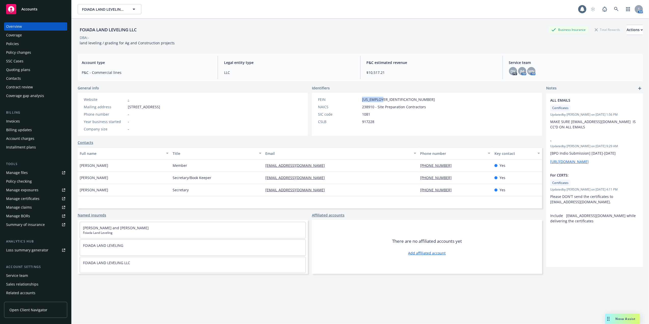
drag, startPoint x: 380, startPoint y: 99, endPoint x: 358, endPoint y: 96, distance: 22.6
click at [358, 96] on div "FEIN [US_EMPLOYER_IDENTIFICATION_NUMBER] NAICS 238910 - Site Preparation Contra…" at bounding box center [376, 114] width 129 height 43
click at [359, 96] on div "FEIN [US_EMPLOYER_IDENTIFICATION_NUMBER] NAICS 238910 - Site Preparation Contra…" at bounding box center [376, 114] width 129 height 43
drag, startPoint x: 382, startPoint y: 98, endPoint x: 381, endPoint y: 100, distance: 2.7
click at [381, 98] on div "FEIN [US_EMPLOYER_IDENTIFICATION_NUMBER]" at bounding box center [376, 99] width 121 height 5
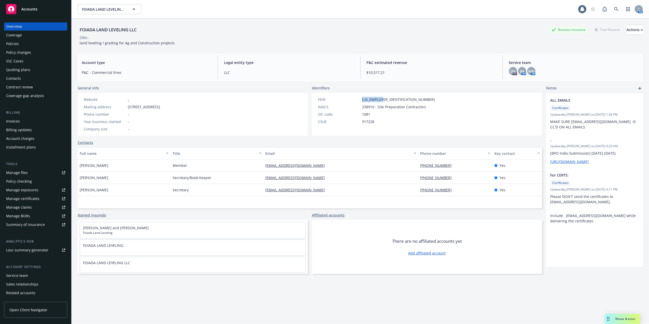
click at [371, 98] on span "[US_EMPLOYER_IDENTIFICATION_NUMBER]" at bounding box center [398, 99] width 73 height 5
click at [365, 99] on span "[US_EMPLOYER_IDENTIFICATION_NUMBER]" at bounding box center [398, 99] width 73 height 5
drag, startPoint x: 365, startPoint y: 99, endPoint x: 380, endPoint y: 97, distance: 15.1
click at [380, 97] on div "FEIN [US_EMPLOYER_IDENTIFICATION_NUMBER]" at bounding box center [376, 99] width 121 height 5
copy span "1268998"
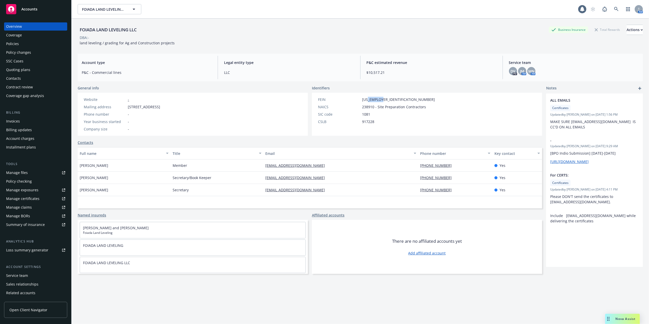
click at [12, 43] on div "Policies" at bounding box center [12, 44] width 13 height 8
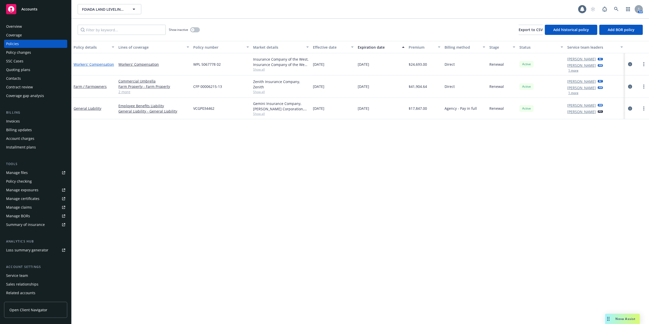
click at [100, 63] on link "Workers' Compensation" at bounding box center [94, 64] width 41 height 5
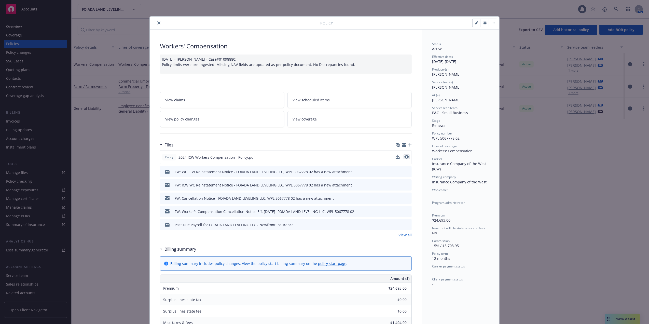
click at [404, 157] on icon "preview file" at bounding box center [406, 157] width 5 height 4
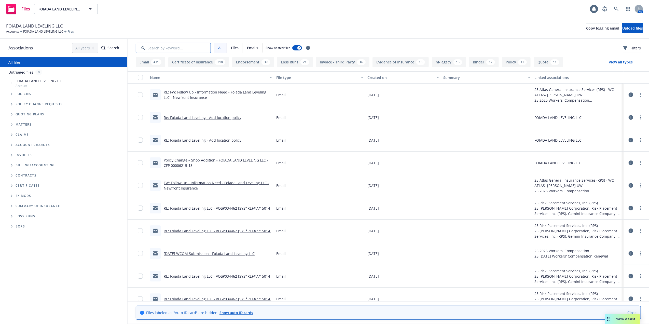
click at [160, 47] on input "Search by keyword..." at bounding box center [173, 48] width 75 height 10
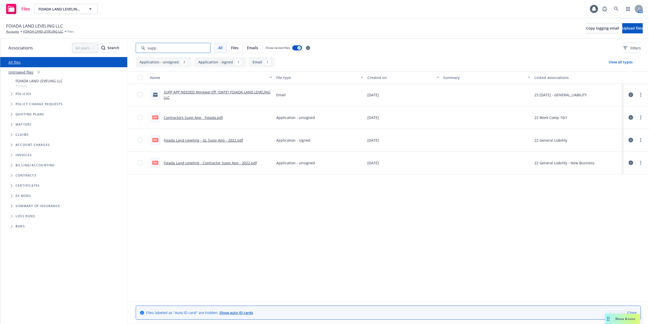
type input "supp"
click at [178, 117] on link "Contractors Supp App - Foiada.pdf" at bounding box center [193, 117] width 59 height 5
click at [39, 31] on link "FOIADA LAND LEVELING LLC" at bounding box center [43, 31] width 40 height 5
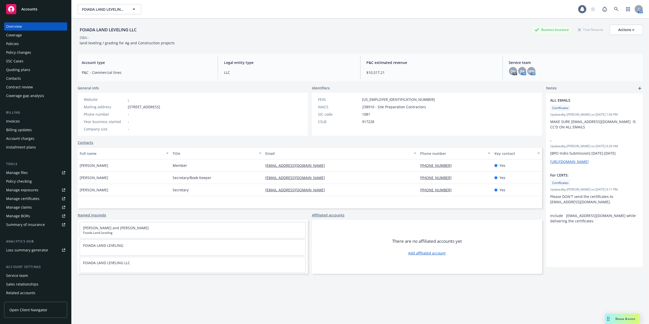
click at [14, 43] on div "Policies" at bounding box center [12, 44] width 13 height 8
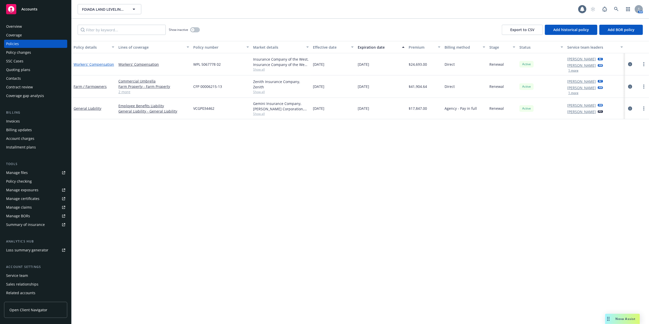
click at [109, 63] on link "Workers' Compensation" at bounding box center [94, 64] width 41 height 5
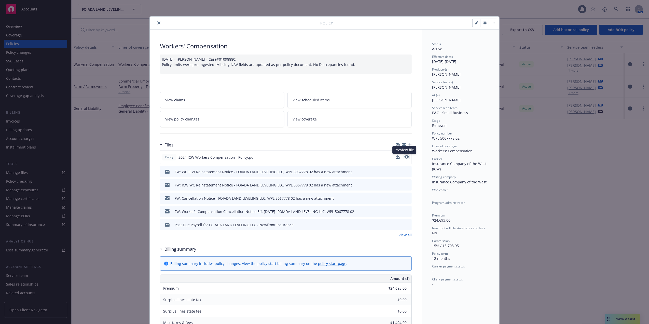
click at [404, 157] on icon "preview file" at bounding box center [406, 157] width 5 height 4
click at [157, 23] on icon "close" at bounding box center [158, 22] width 3 height 3
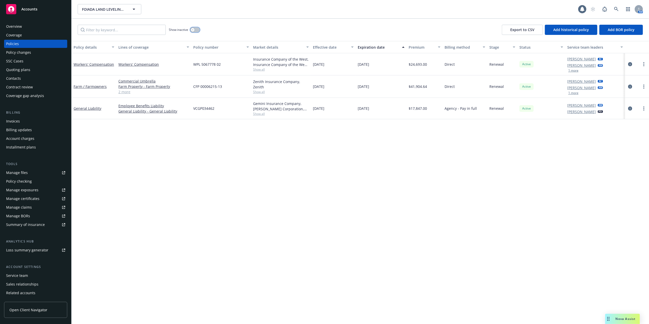
click at [193, 30] on icon "button" at bounding box center [193, 30] width 2 height 2
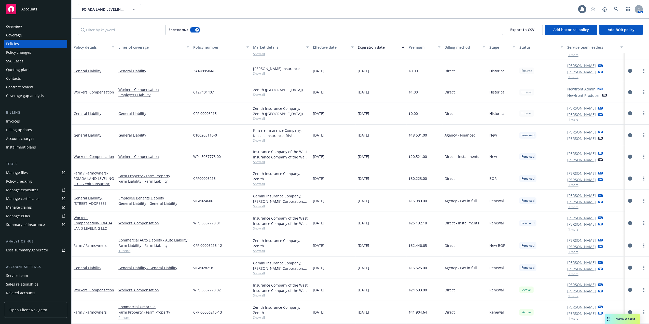
scroll to position [99, 0]
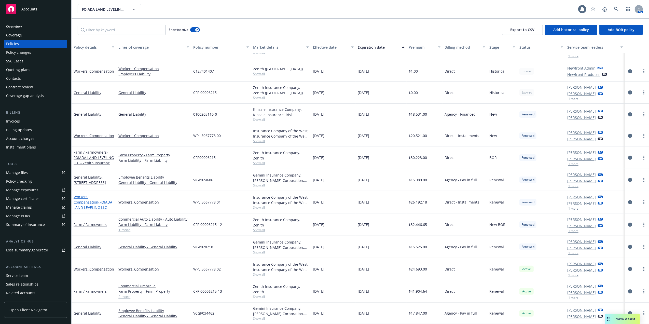
click at [85, 200] on span "- FOIADA LAND LEVELING LLC" at bounding box center [93, 205] width 39 height 10
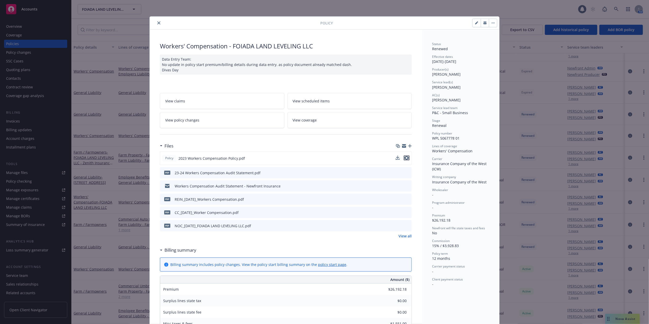
click at [404, 157] on icon "preview file" at bounding box center [406, 158] width 5 height 4
click at [157, 23] on icon "close" at bounding box center [158, 22] width 3 height 3
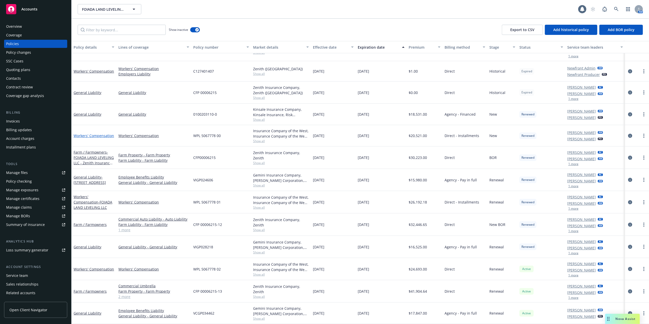
click at [82, 133] on link "Workers' Compensation" at bounding box center [94, 135] width 41 height 5
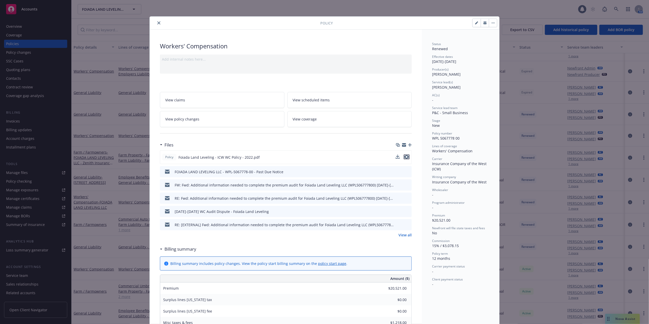
click at [404, 156] on icon "preview file" at bounding box center [406, 157] width 5 height 4
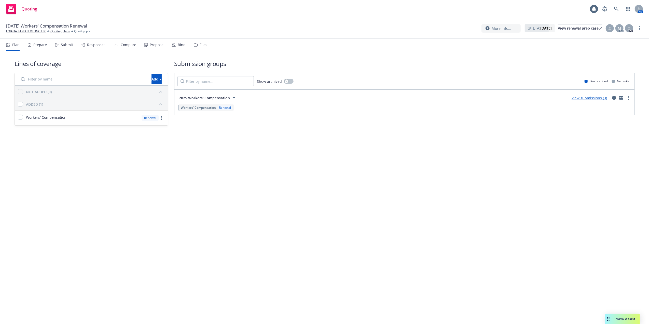
click at [585, 98] on link "View submissions (3)" at bounding box center [589, 98] width 35 height 5
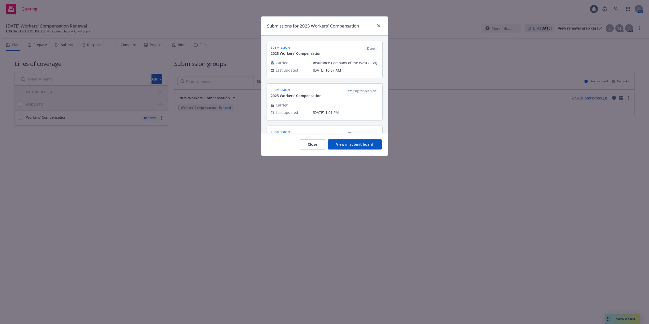
click at [354, 145] on button "View in submit board" at bounding box center [355, 144] width 54 height 10
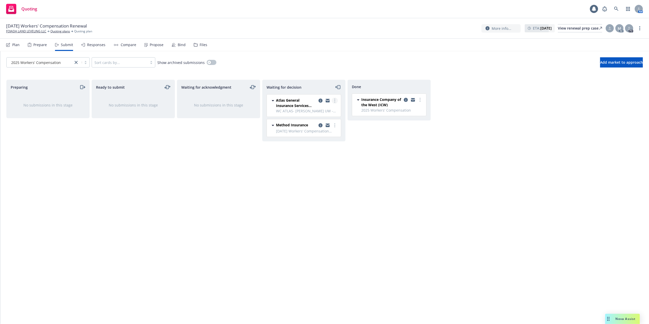
click at [335, 101] on circle "more" at bounding box center [334, 100] width 1 height 1
click at [307, 161] on span "Copy logging email" at bounding box center [309, 162] width 45 height 5
click at [30, 29] on link "FOIADA LAND LEVELING LLC" at bounding box center [26, 31] width 40 height 5
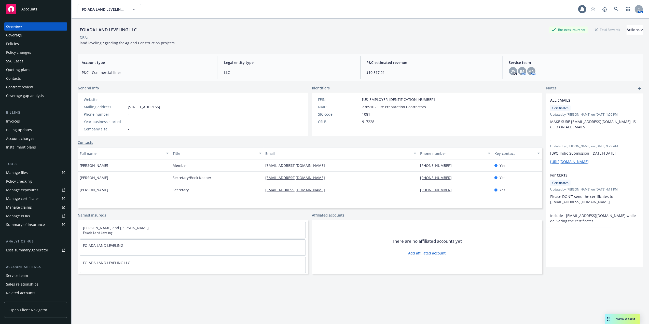
click at [22, 170] on div "Manage files" at bounding box center [17, 173] width 22 height 8
click at [21, 68] on div "Quoting plans" at bounding box center [18, 70] width 24 height 8
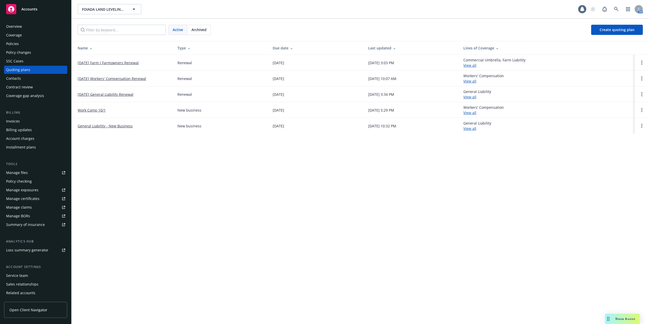
click at [117, 78] on link "[DATE] Workers' Compensation Renewal" at bounding box center [112, 78] width 69 height 5
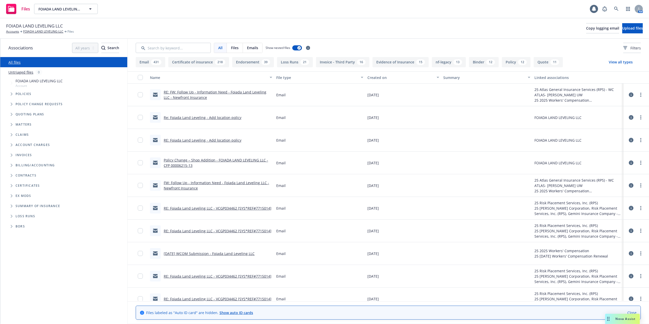
click at [186, 95] on div "RE: FW: Follow Up - Information Need - Foiada Land Leveling LLC - Newfront Insu…" at bounding box center [218, 94] width 109 height 11
click at [169, 91] on link "RE: FW: Follow Up - Information Need - Foiada Land Leveling LLC - Newfront Insu…" at bounding box center [215, 95] width 103 height 10
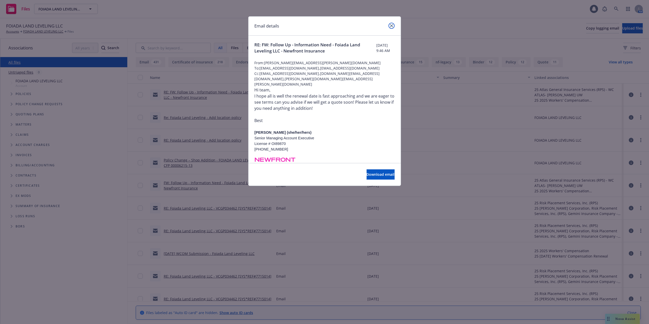
click at [392, 25] on icon "close" at bounding box center [391, 25] width 3 height 3
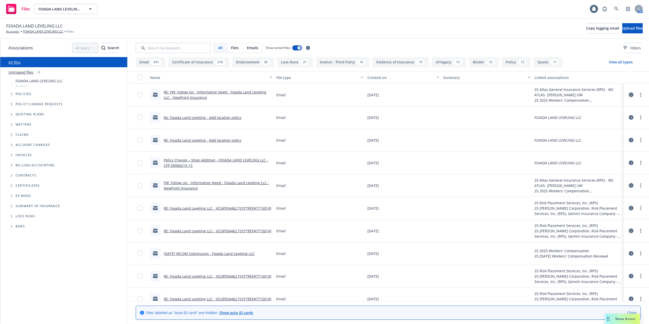
click at [198, 184] on link "FW: Follow Up - Information Need - Foiada Land Leveling LLC - Newfront Insurance" at bounding box center [216, 185] width 105 height 10
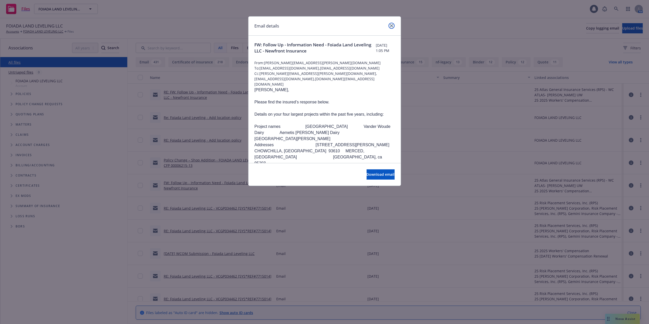
click at [392, 23] on link "close" at bounding box center [392, 26] width 6 height 6
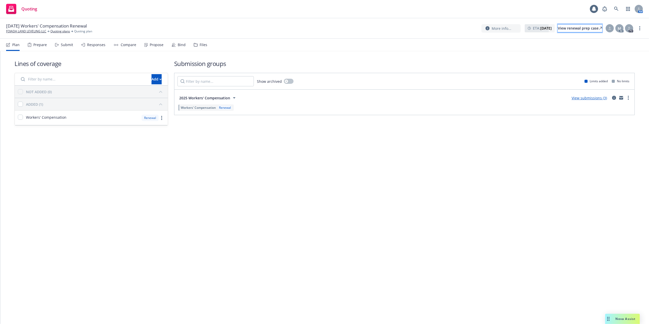
click at [569, 28] on div "View renewal prep case" at bounding box center [580, 28] width 44 height 8
click at [570, 28] on div "View renewal prep case" at bounding box center [580, 28] width 44 height 8
click at [24, 31] on link "FOIADA LAND LEVELING LLC" at bounding box center [26, 31] width 40 height 5
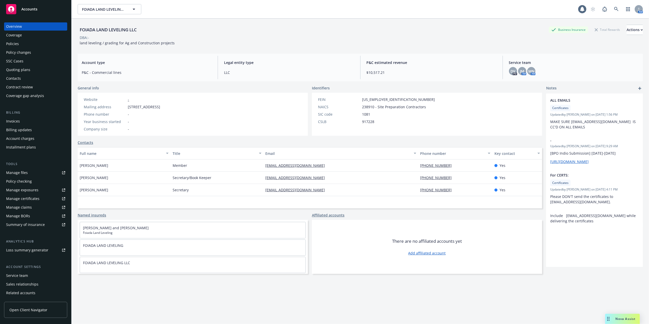
drag, startPoint x: 128, startPoint y: 107, endPoint x: 171, endPoint y: 109, distance: 43.6
click at [160, 109] on span "[STREET_ADDRESS]" at bounding box center [144, 106] width 32 height 5
copy span "[STREET_ADDRESS]"
click at [9, 45] on div "Policies" at bounding box center [12, 44] width 13 height 8
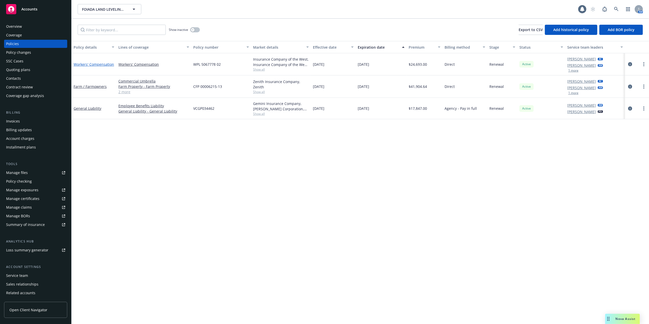
click at [86, 63] on link "Workers' Compensation" at bounding box center [94, 64] width 41 height 5
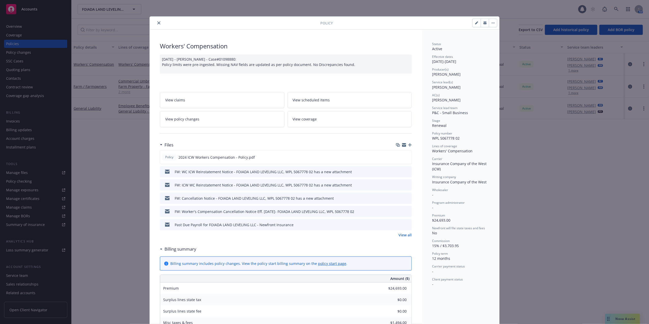
drag, startPoint x: 406, startPoint y: 156, endPoint x: 401, endPoint y: 147, distance: 10.0
click at [406, 156] on icon "preview file" at bounding box center [406, 157] width 5 height 4
drag, startPoint x: 156, startPoint y: 22, endPoint x: 148, endPoint y: 24, distance: 8.6
click at [157, 22] on icon "close" at bounding box center [158, 22] width 3 height 3
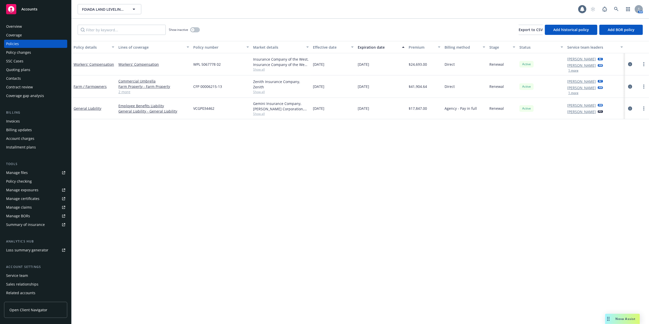
click at [29, 26] on div "Overview" at bounding box center [35, 26] width 59 height 8
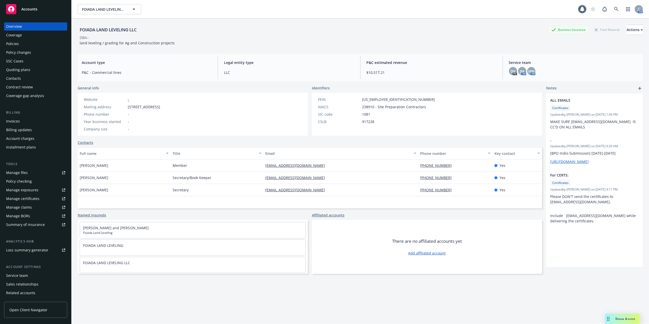
drag, startPoint x: 203, startPoint y: 106, endPoint x: 191, endPoint y: 105, distance: 12.0
click at [162, 105] on div "Mailing address [STREET_ADDRESS]" at bounding box center [122, 106] width 80 height 5
copy span "95307"
drag, startPoint x: 368, startPoint y: 113, endPoint x: 359, endPoint y: 114, distance: 9.2
click at [359, 114] on div "SIC code 1081" at bounding box center [376, 114] width 121 height 5
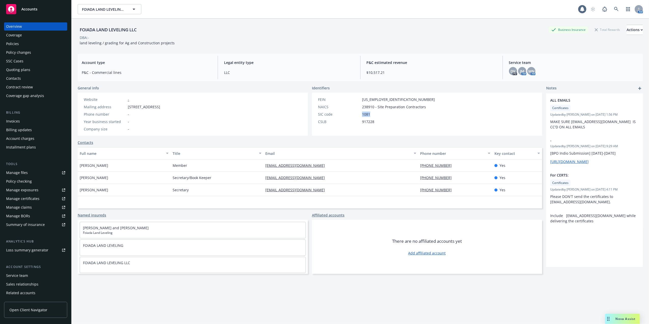
click at [10, 78] on div "Contacts" at bounding box center [13, 78] width 15 height 8
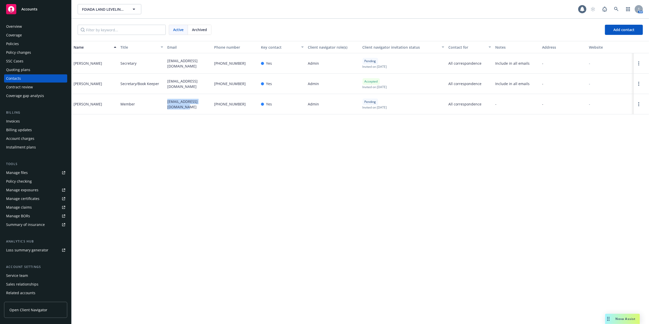
drag, startPoint x: 167, startPoint y: 99, endPoint x: 188, endPoint y: 110, distance: 24.4
click at [188, 110] on div "[EMAIL_ADDRESS][DOMAIN_NAME]" at bounding box center [188, 104] width 47 height 20
drag, startPoint x: 166, startPoint y: 79, endPoint x: 172, endPoint y: 86, distance: 8.8
click at [172, 86] on div "[EMAIL_ADDRESS][DOMAIN_NAME]" at bounding box center [188, 84] width 47 height 20
copy span "[EMAIL_ADDRESS][DOMAIN_NAME]"
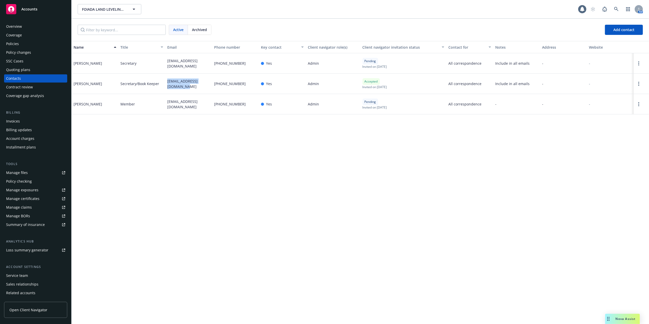
drag, startPoint x: 619, startPoint y: 318, endPoint x: 597, endPoint y: 308, distance: 24.0
click at [618, 318] on span "Nova Assist" at bounding box center [626, 319] width 20 height 4
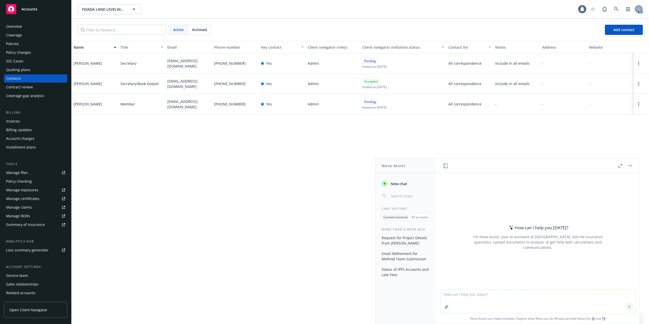
click at [465, 294] on textarea at bounding box center [538, 301] width 195 height 23
type textarea "c"
paste textarea "Hi Steve, Please find complete Acord, Supplemental and Rating worksheets attach…"
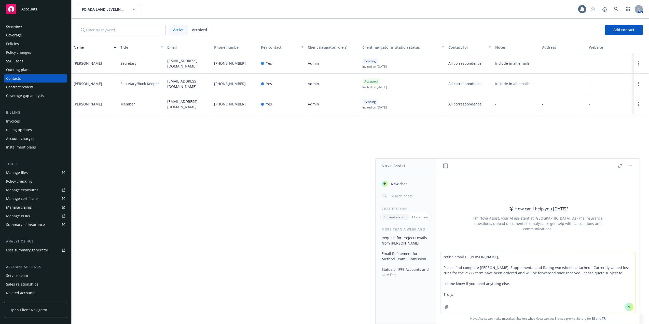
type textarea "refine email Hi Steve, Please find complete Acord, Supplemental and Rating work…"
click at [628, 306] on icon at bounding box center [630, 307] width 4 height 4
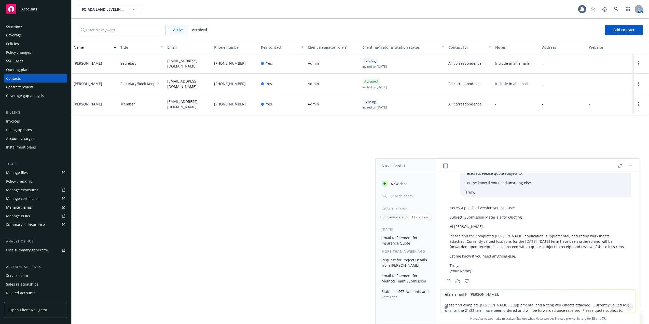
scroll to position [36, 0]
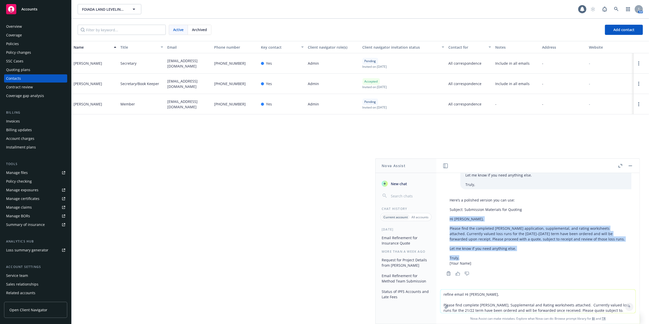
drag, startPoint x: 448, startPoint y: 218, endPoint x: 550, endPoint y: 254, distance: 108.0
click at [550, 254] on div "Here’s a polished version you can use: Subject: Submission Materials for Quotin…" at bounding box center [538, 231] width 187 height 73
copy div "Hi Steve, Please find the completed ACORD application, supplemental, and rating…"
click at [6, 43] on div "Policies" at bounding box center [12, 44] width 13 height 8
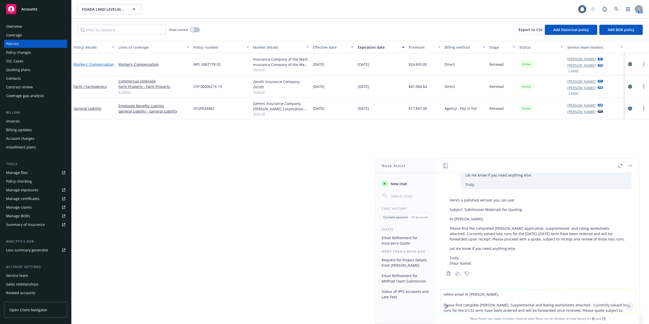
click at [92, 62] on link "Workers' Compensation" at bounding box center [94, 64] width 41 height 5
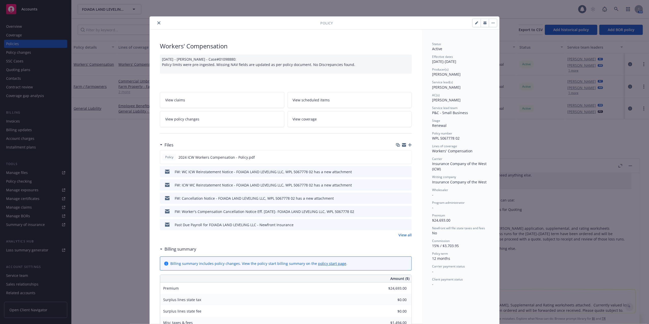
click at [9, 68] on div "Policy Workers' Compensation 10/09/2024 - Srilakshmi Netela - Case#01098880: Po…" at bounding box center [324, 162] width 649 height 324
click at [156, 21] on button "close" at bounding box center [159, 23] width 6 height 6
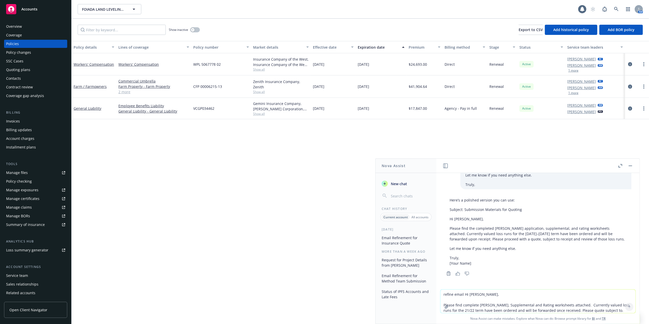
click at [25, 68] on div "Quoting plans" at bounding box center [18, 70] width 24 height 8
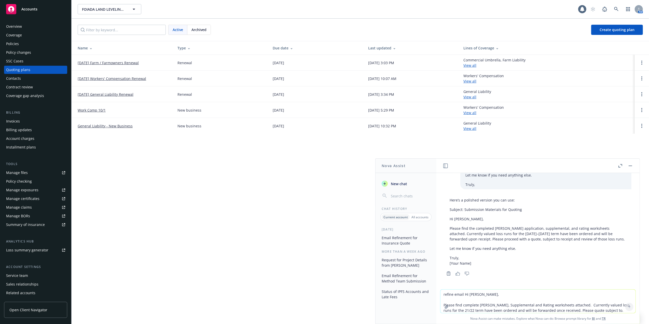
click at [110, 78] on link "[DATE] Workers' Compensation Renewal" at bounding box center [112, 78] width 69 height 5
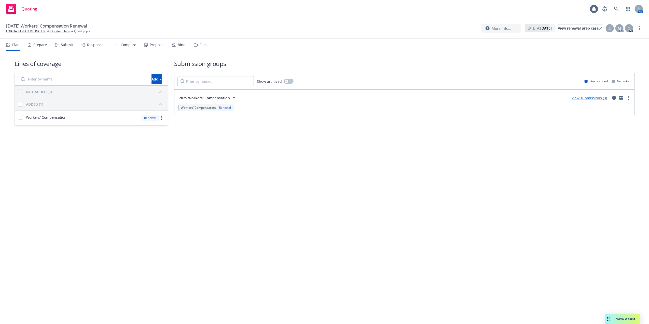
click at [594, 98] on link "View submissions (3)" at bounding box center [589, 98] width 35 height 5
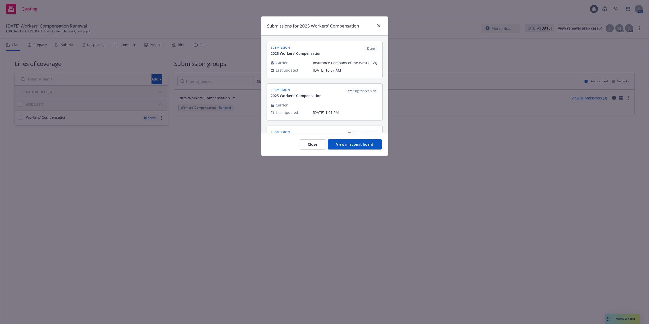
click at [336, 144] on button "View in submit board" at bounding box center [355, 144] width 54 height 10
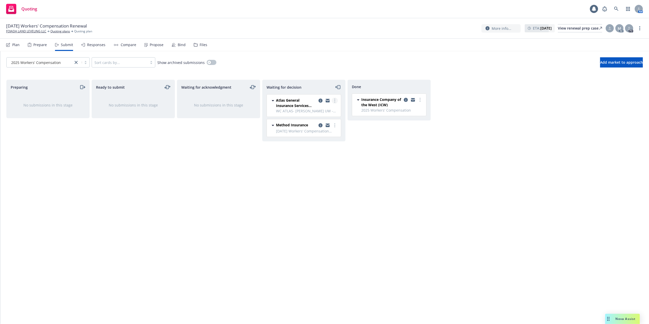
click at [335, 99] on circle "more" at bounding box center [334, 99] width 1 height 1
drag, startPoint x: 304, startPoint y: 160, endPoint x: 308, endPoint y: 162, distance: 4.7
click at [304, 161] on span "Copy logging email" at bounding box center [309, 162] width 45 height 5
click at [334, 126] on icon "more" at bounding box center [334, 125] width 1 height 4
click at [308, 187] on span "Copy logging email" at bounding box center [309, 186] width 45 height 5
